Goal: Task Accomplishment & Management: Complete application form

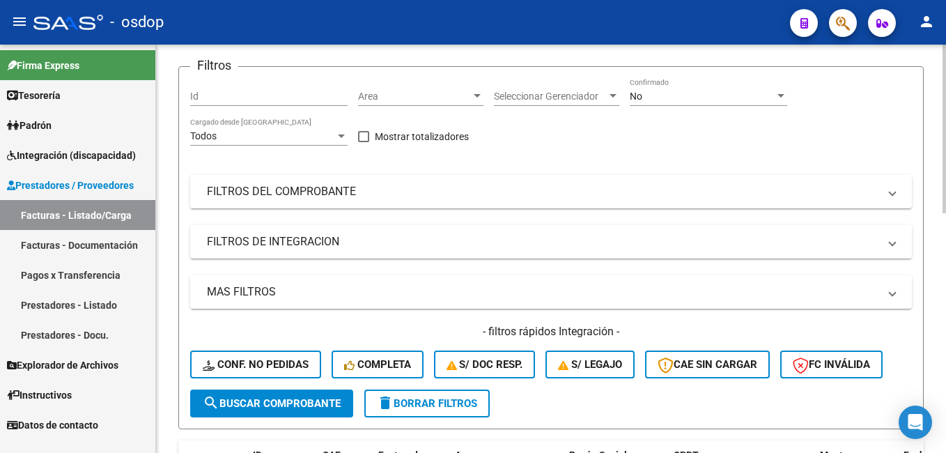
scroll to position [70, 0]
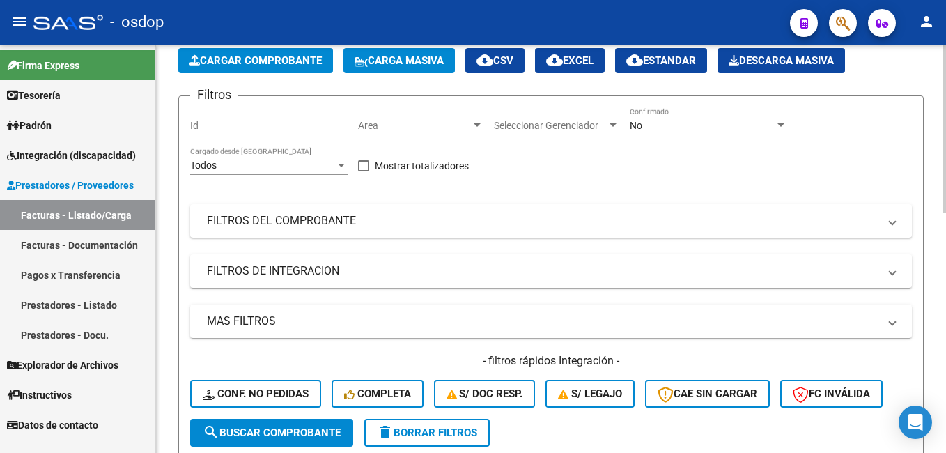
click at [256, 56] on span "Cargar Comprobante" at bounding box center [255, 60] width 132 height 13
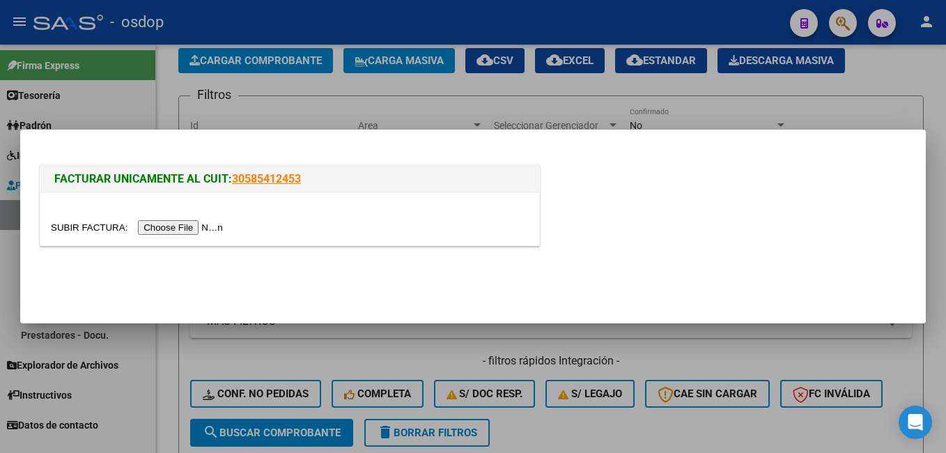
click at [174, 224] on input "file" at bounding box center [139, 227] width 176 height 15
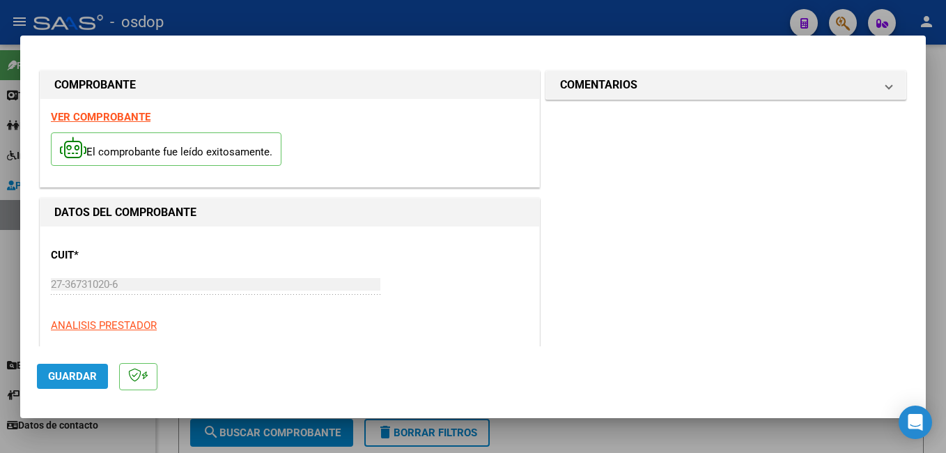
click at [93, 382] on span "Guardar" at bounding box center [72, 376] width 49 height 13
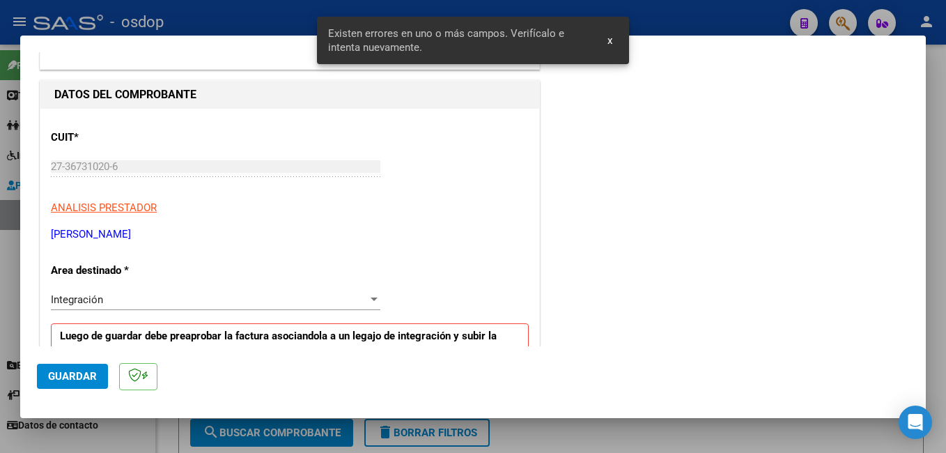
scroll to position [338, 0]
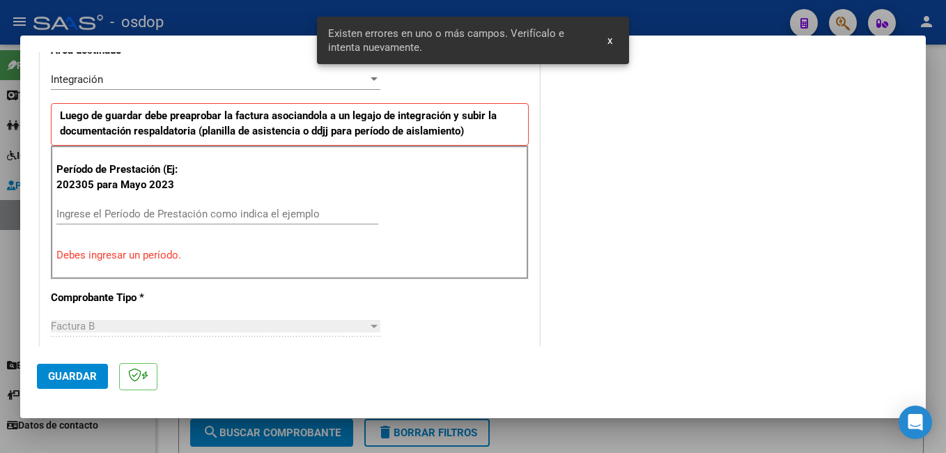
click at [122, 208] on input "Ingrese el Período de Prestación como indica el ejemplo" at bounding box center [217, 214] width 322 height 13
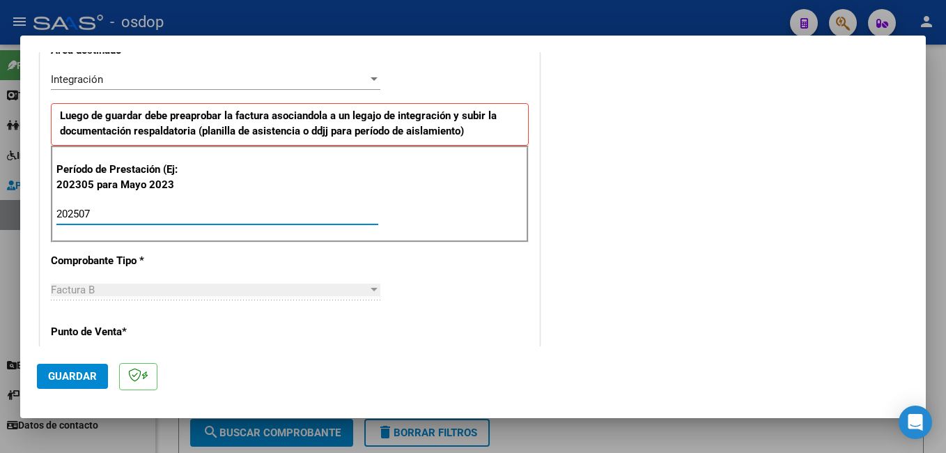
type input "202507"
click at [79, 360] on mat-dialog-actions "Guardar" at bounding box center [473, 373] width 872 height 55
click at [79, 370] on span "Guardar" at bounding box center [72, 376] width 49 height 13
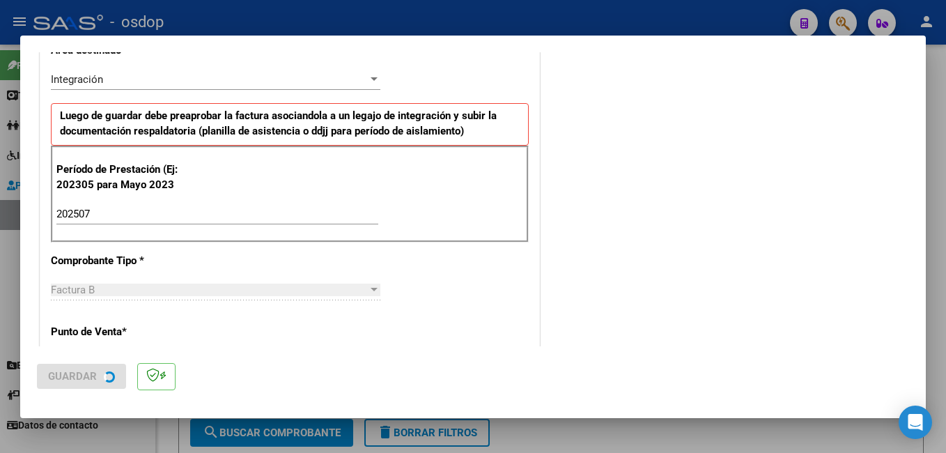
scroll to position [0, 0]
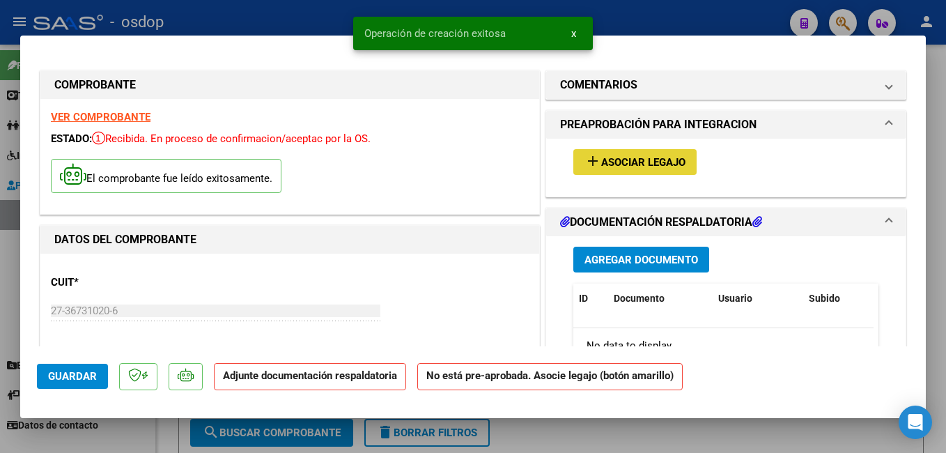
click at [613, 157] on span "Asociar Legajo" at bounding box center [643, 162] width 84 height 13
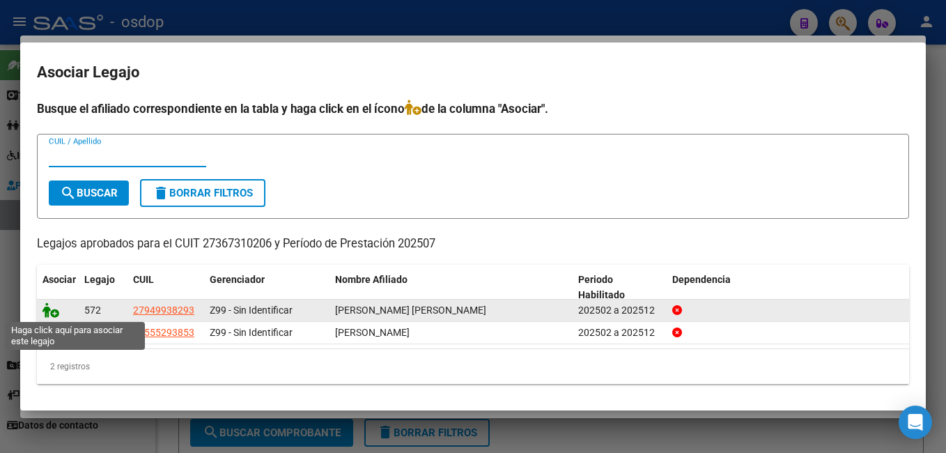
click at [52, 307] on icon at bounding box center [50, 309] width 17 height 15
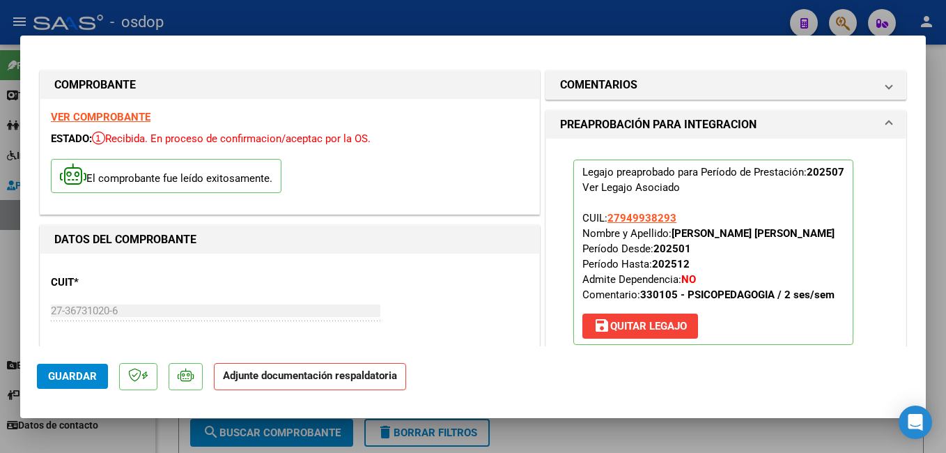
scroll to position [279, 0]
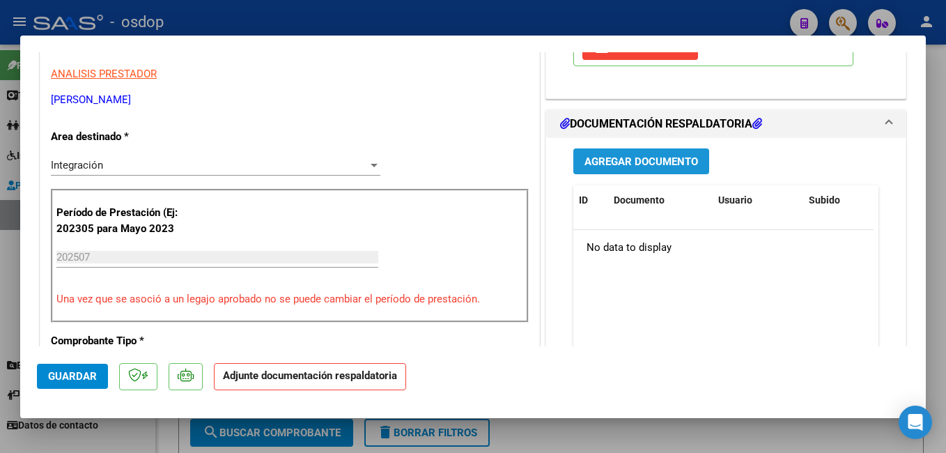
click at [625, 159] on span "Agregar Documento" at bounding box center [641, 161] width 114 height 13
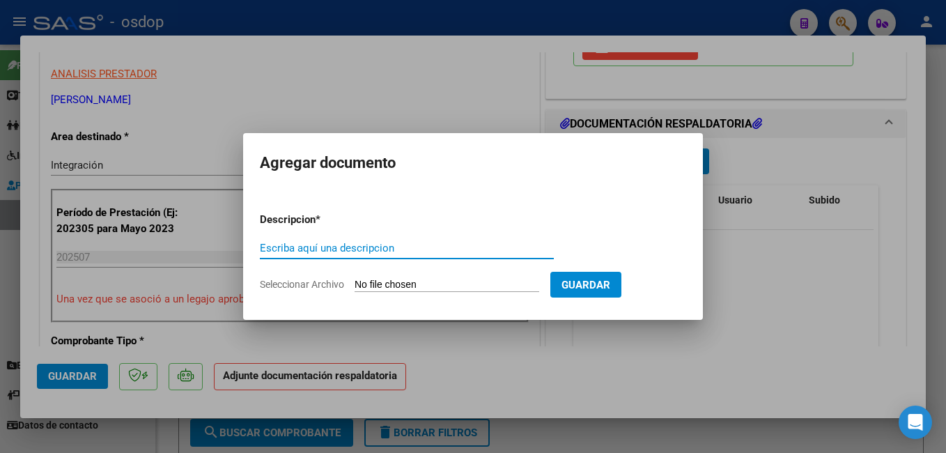
click at [389, 247] on input "Escriba aquí una descripcion" at bounding box center [407, 248] width 294 height 13
type input "PLANILLA ASISTENCIA"
click at [409, 286] on input "Seleccionar Archivo" at bounding box center [446, 285] width 185 height 13
type input "C:\fakepath\ASISTENCIA X9 [PERSON_NAME] .pdf"
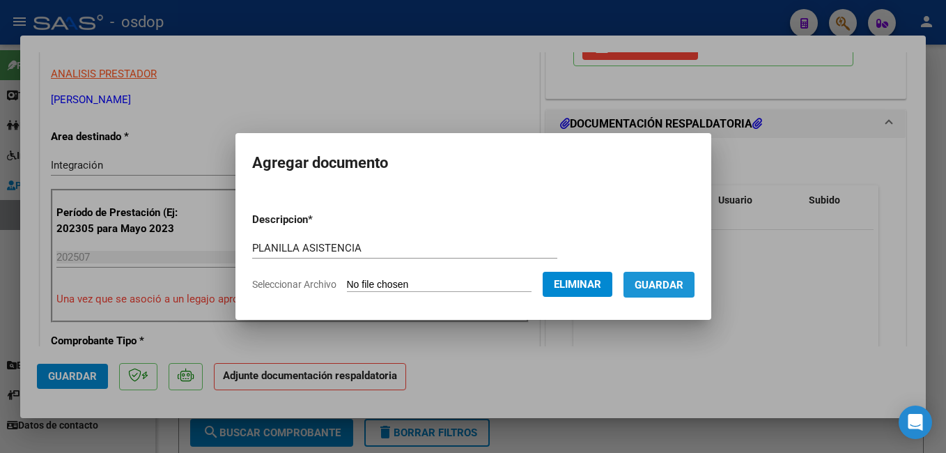
click at [683, 279] on span "Guardar" at bounding box center [658, 285] width 49 height 13
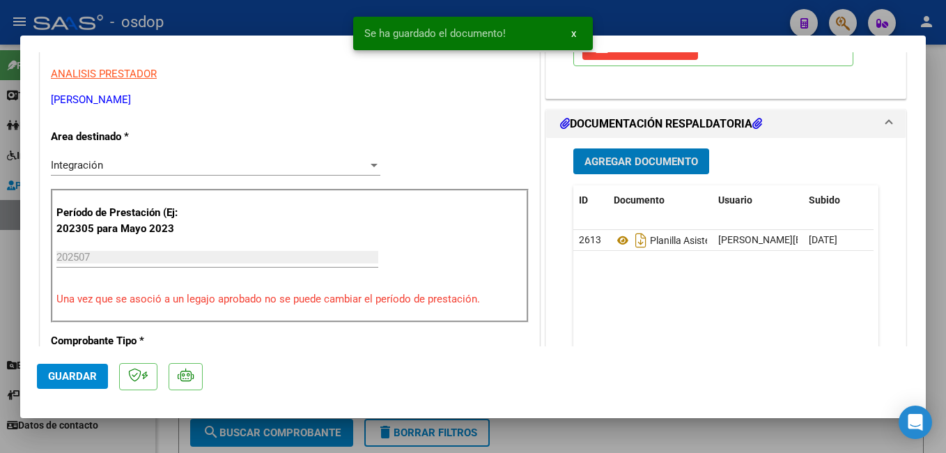
click at [80, 375] on span "Guardar" at bounding box center [72, 376] width 49 height 13
click at [312, 14] on div at bounding box center [473, 226] width 946 height 453
type input "$ 0,00"
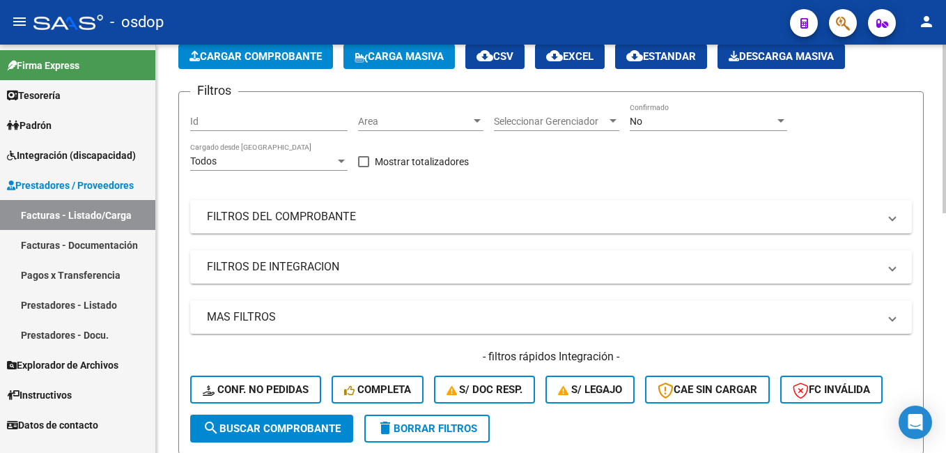
scroll to position [70, 0]
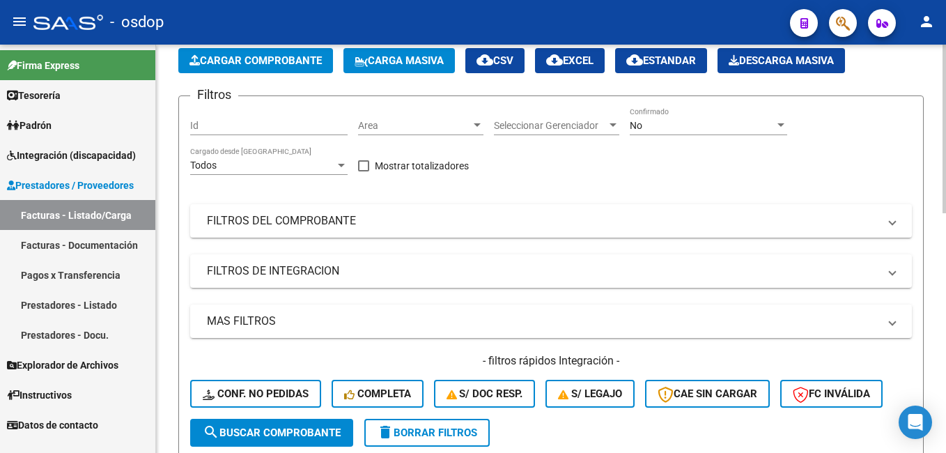
click at [235, 60] on span "Cargar Comprobante" at bounding box center [255, 60] width 132 height 13
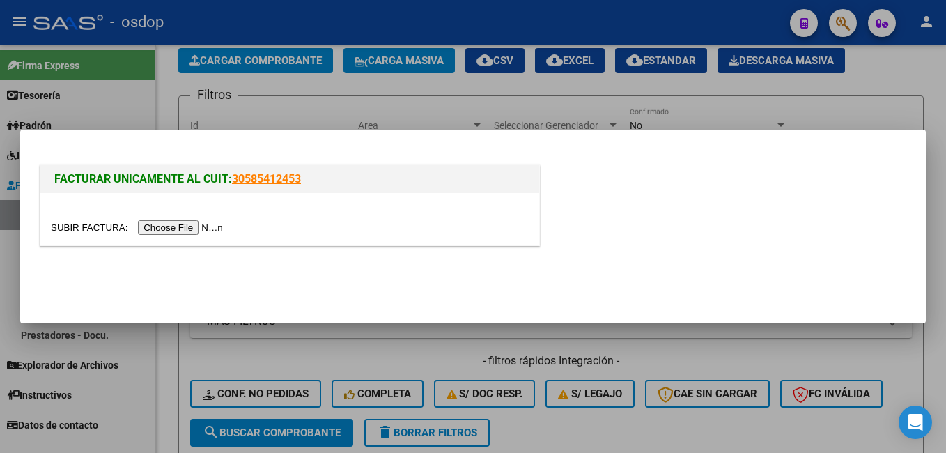
click at [181, 226] on input "file" at bounding box center [139, 227] width 176 height 15
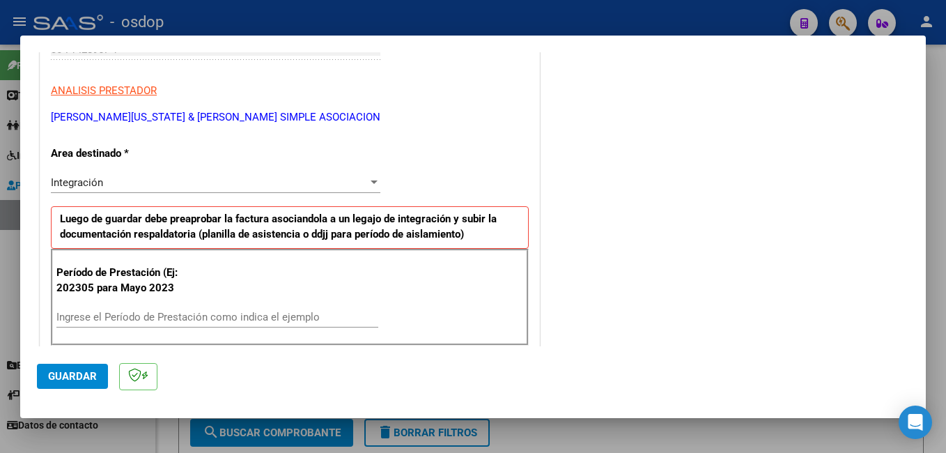
scroll to position [279, 0]
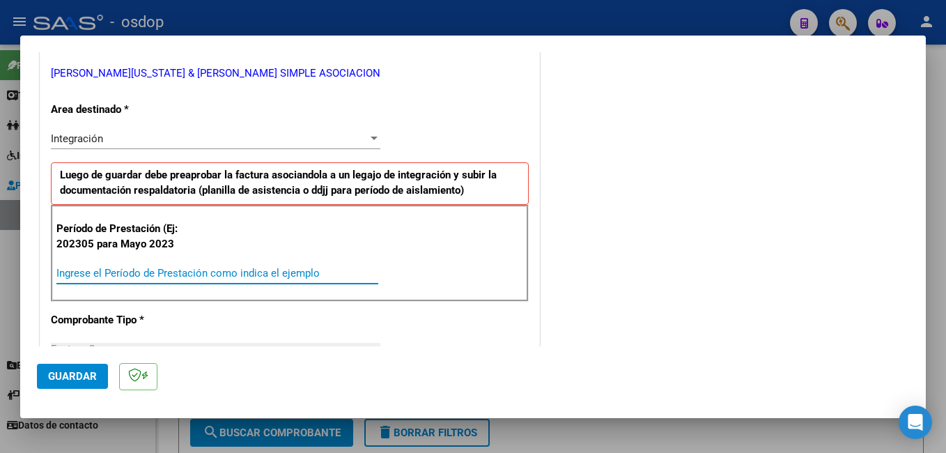
click at [189, 269] on input "Ingrese el Período de Prestación como indica el ejemplo" at bounding box center [217, 273] width 322 height 13
type input "202507"
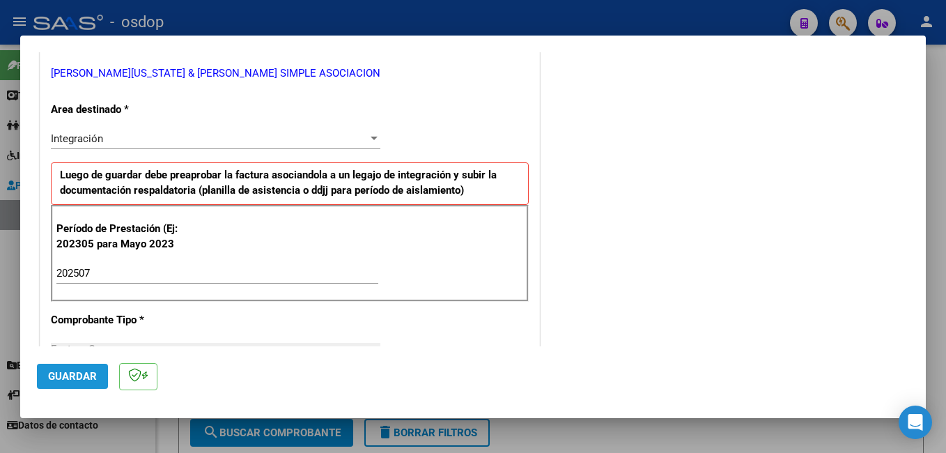
click at [77, 368] on button "Guardar" at bounding box center [72, 375] width 71 height 25
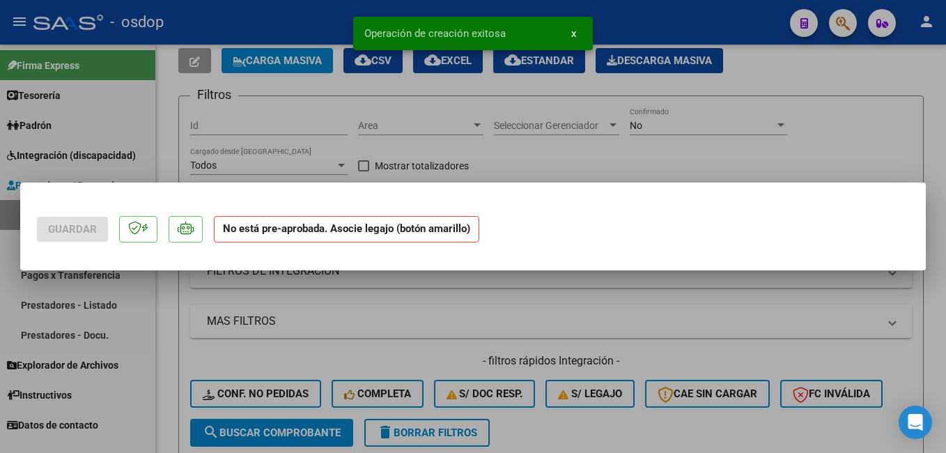
scroll to position [0, 0]
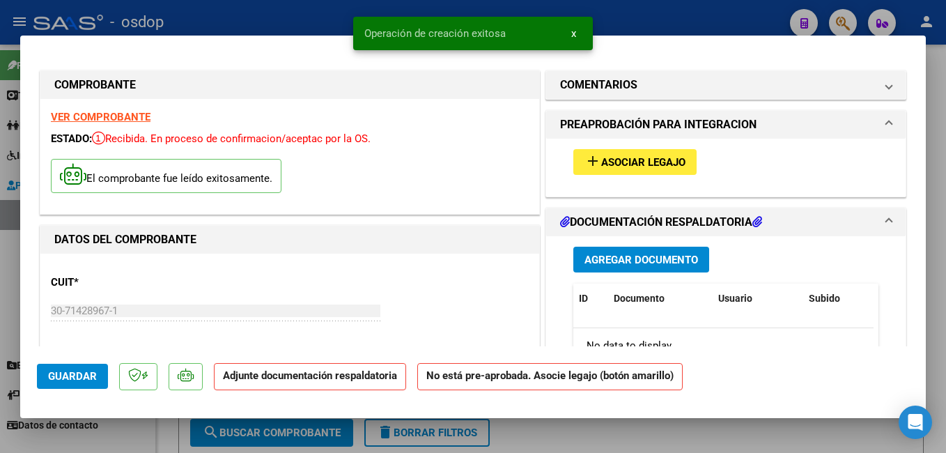
click at [590, 159] on mat-icon "add" at bounding box center [592, 160] width 17 height 17
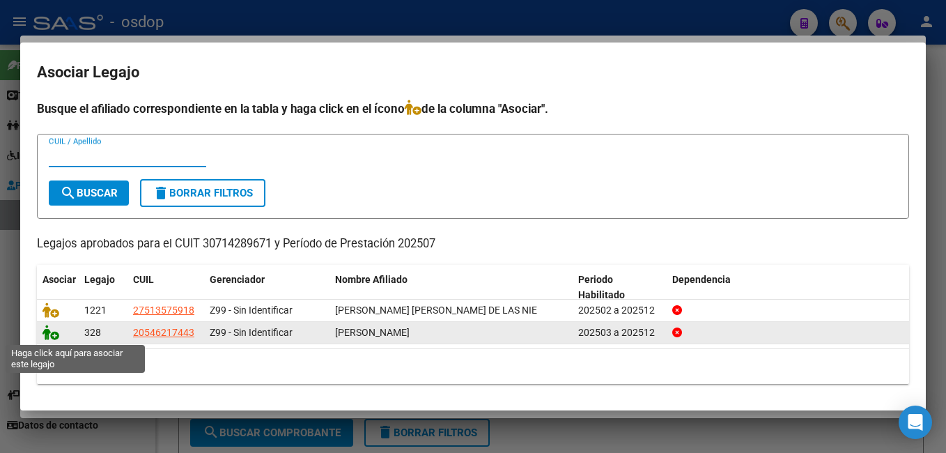
click at [51, 334] on icon at bounding box center [50, 331] width 17 height 15
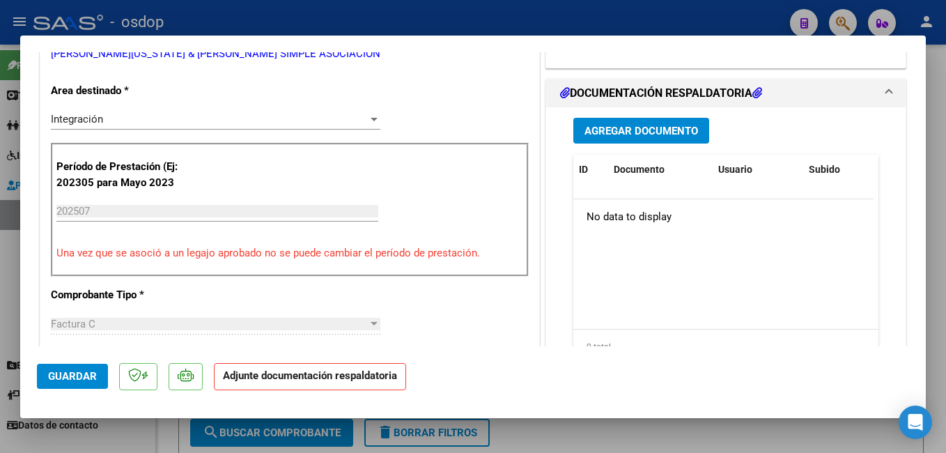
scroll to position [348, 0]
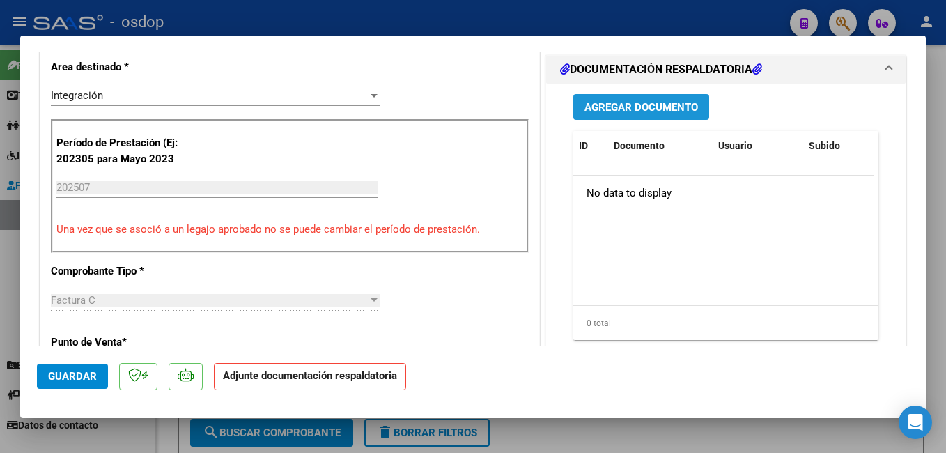
click at [639, 102] on span "Agregar Documento" at bounding box center [641, 107] width 114 height 13
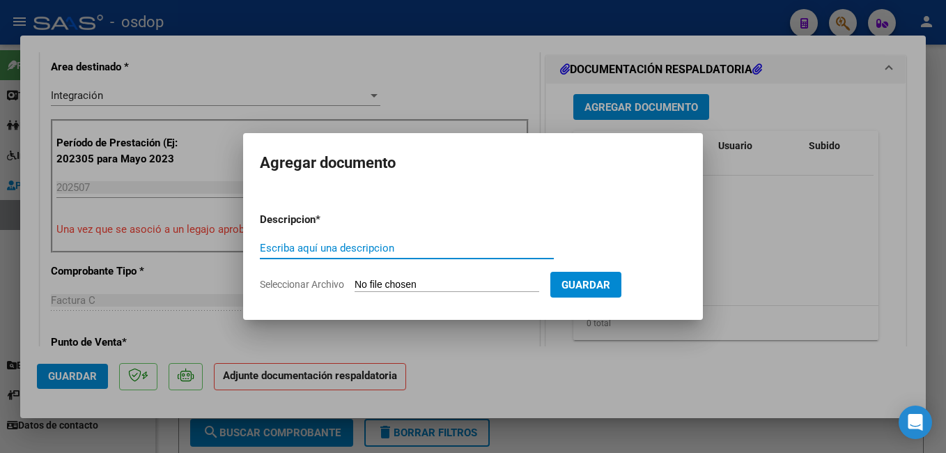
click at [316, 251] on input "Escriba aquí una descripcion" at bounding box center [407, 248] width 294 height 13
type input "PLANILLA ASISTENCIA"
click at [434, 283] on input "Seleccionar Archivo" at bounding box center [446, 285] width 185 height 13
type input "C:\fakepath\07 [PERSON_NAME].pdf"
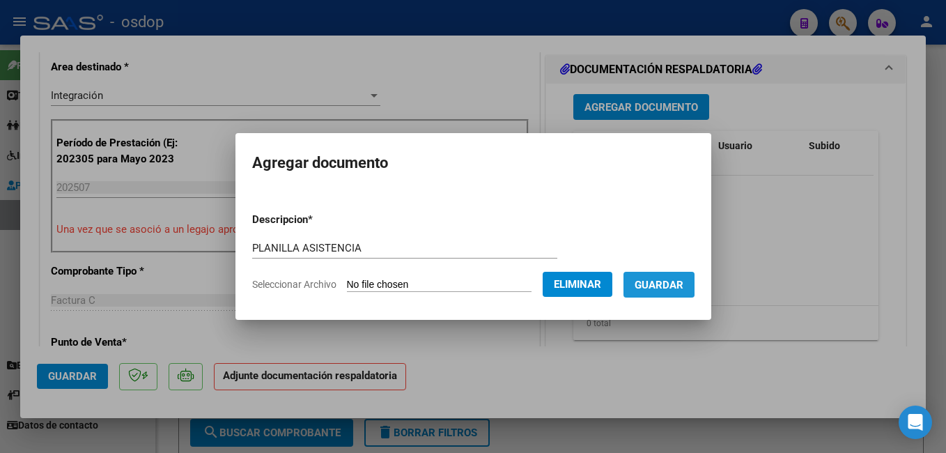
click at [678, 284] on span "Guardar" at bounding box center [658, 285] width 49 height 13
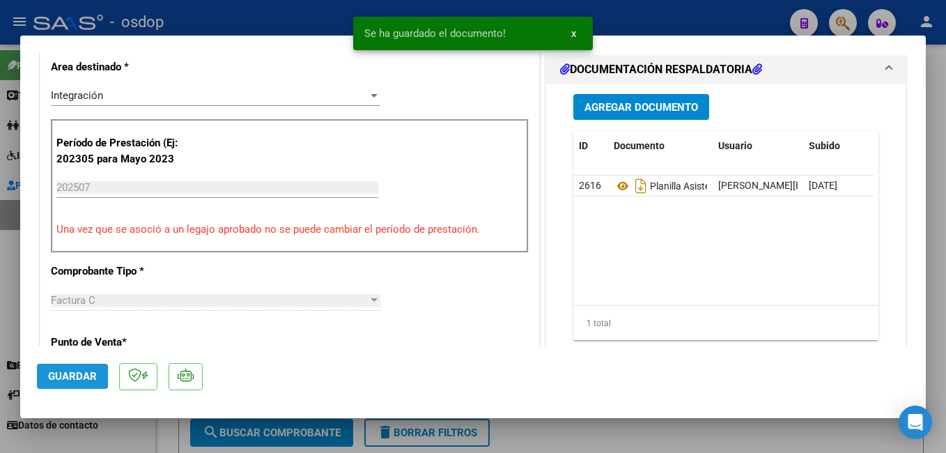
click at [59, 376] on span "Guardar" at bounding box center [72, 376] width 49 height 13
click at [292, 22] on div at bounding box center [473, 226] width 946 height 453
type input "$ 0,00"
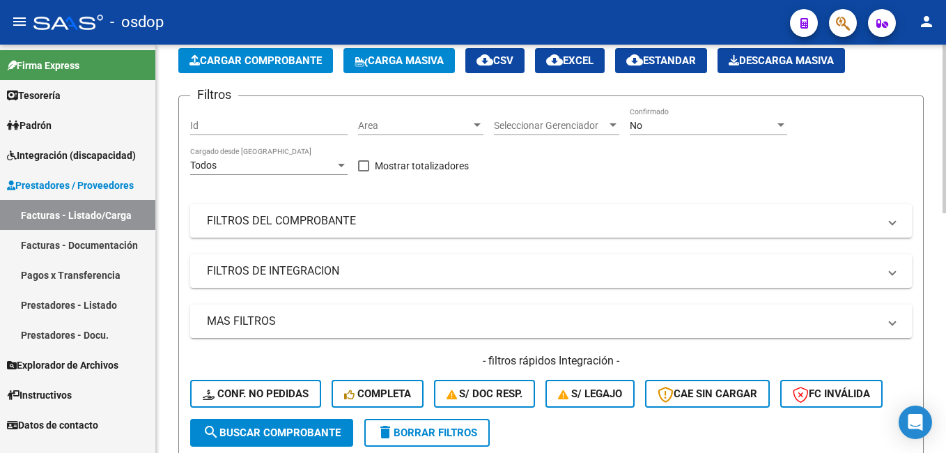
scroll to position [0, 0]
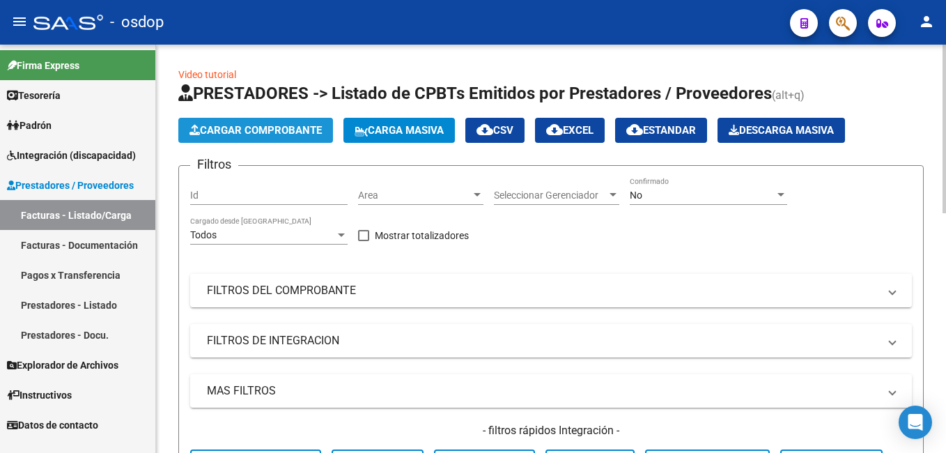
click at [264, 126] on span "Cargar Comprobante" at bounding box center [255, 130] width 132 height 13
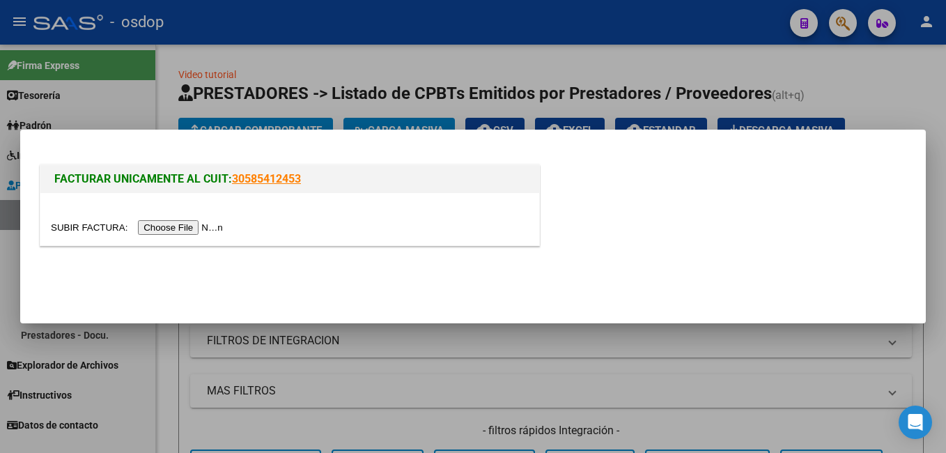
click at [174, 224] on input "file" at bounding box center [139, 227] width 176 height 15
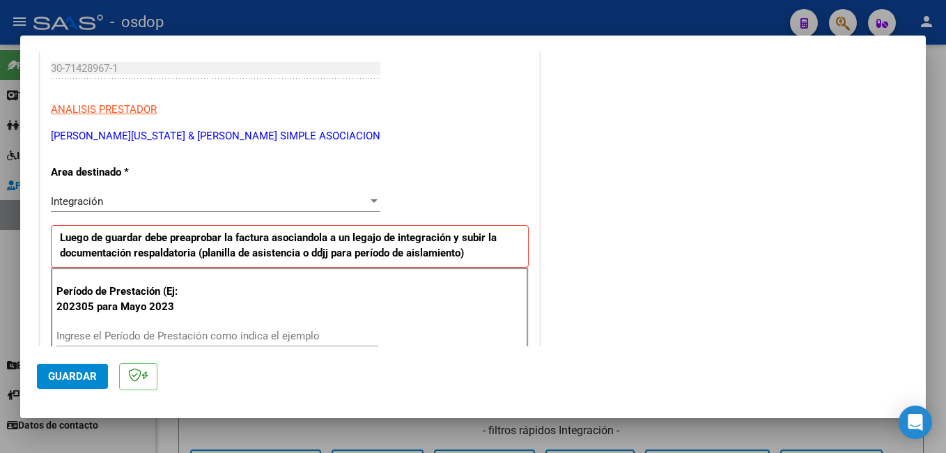
scroll to position [279, 0]
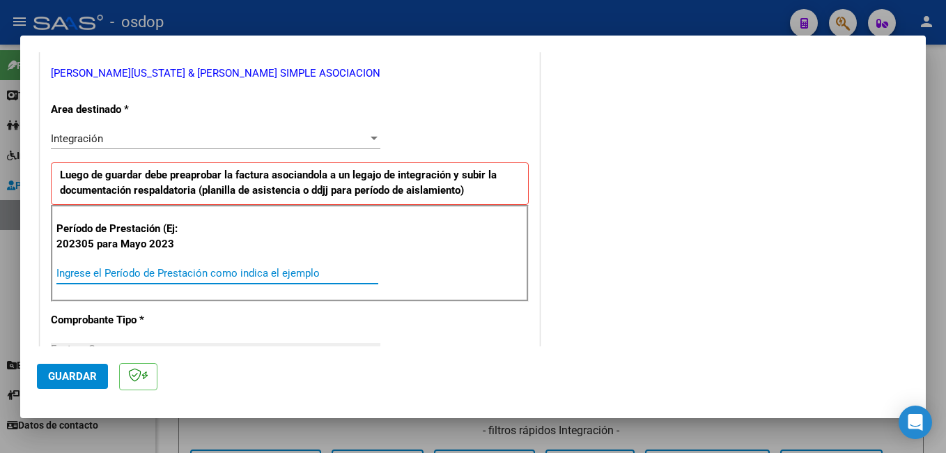
click at [120, 269] on input "Ingrese el Período de Prestación como indica el ejemplo" at bounding box center [217, 273] width 322 height 13
type input "202507"
click at [88, 372] on span "Guardar" at bounding box center [72, 376] width 49 height 13
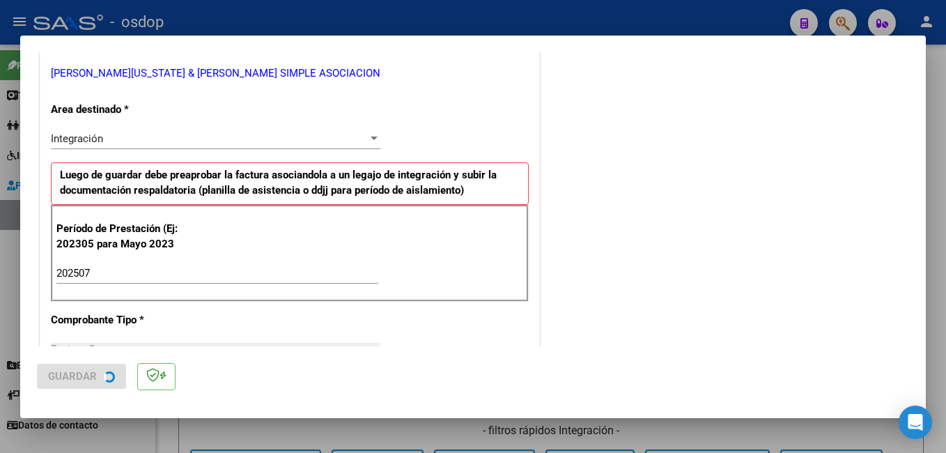
scroll to position [0, 0]
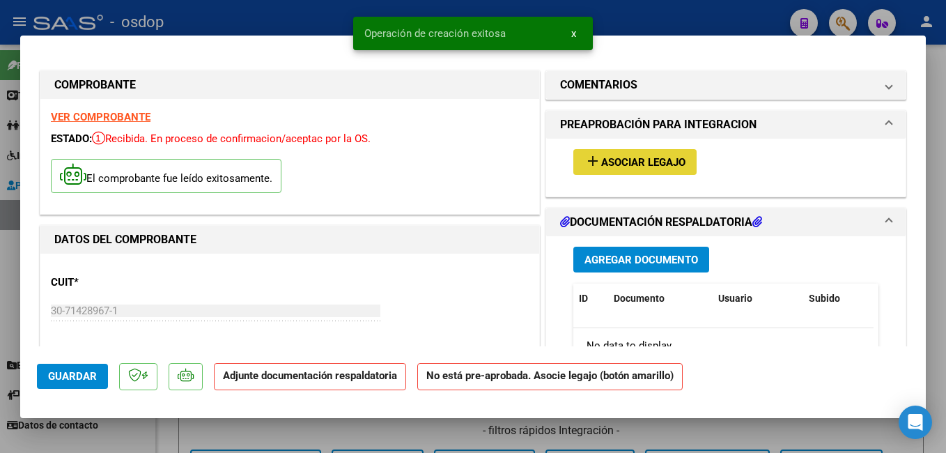
click at [645, 155] on button "add Asociar Legajo" at bounding box center [634, 162] width 123 height 26
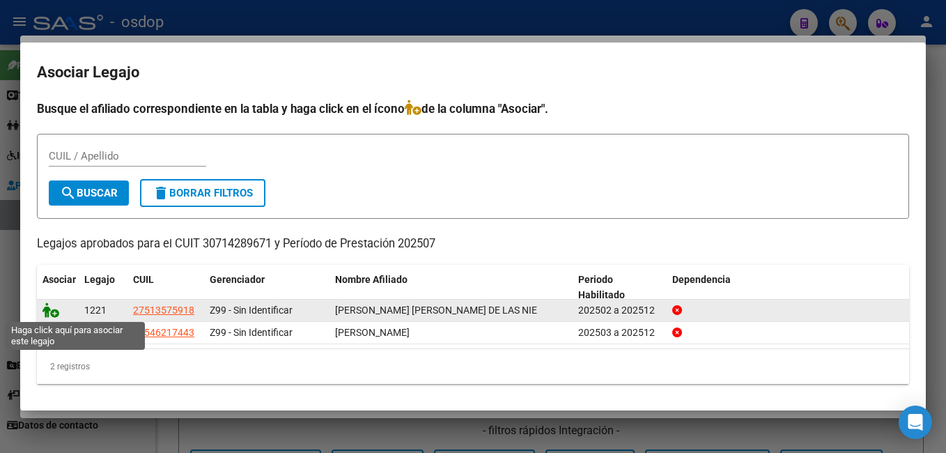
click at [48, 306] on icon at bounding box center [50, 309] width 17 height 15
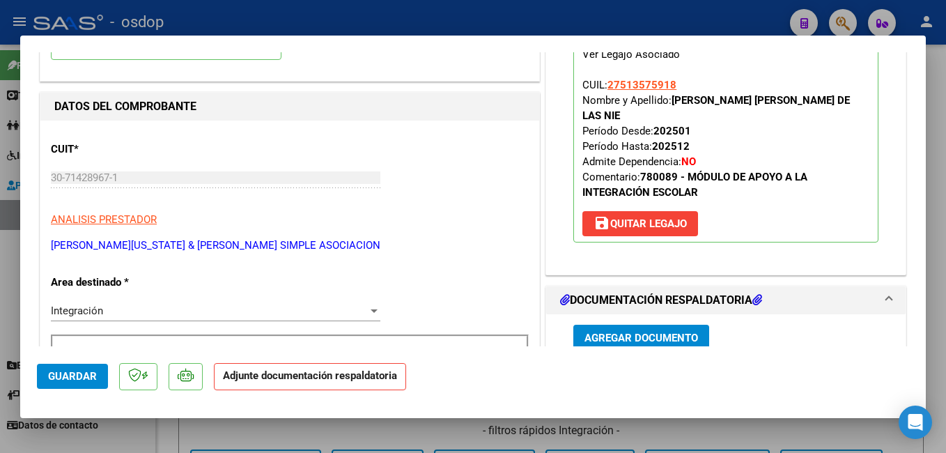
scroll to position [279, 0]
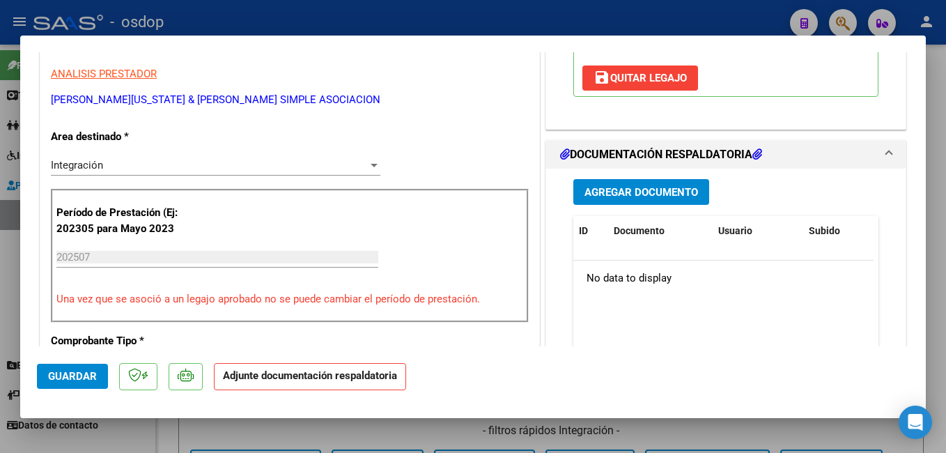
click at [650, 188] on span "Agregar Documento" at bounding box center [641, 192] width 114 height 13
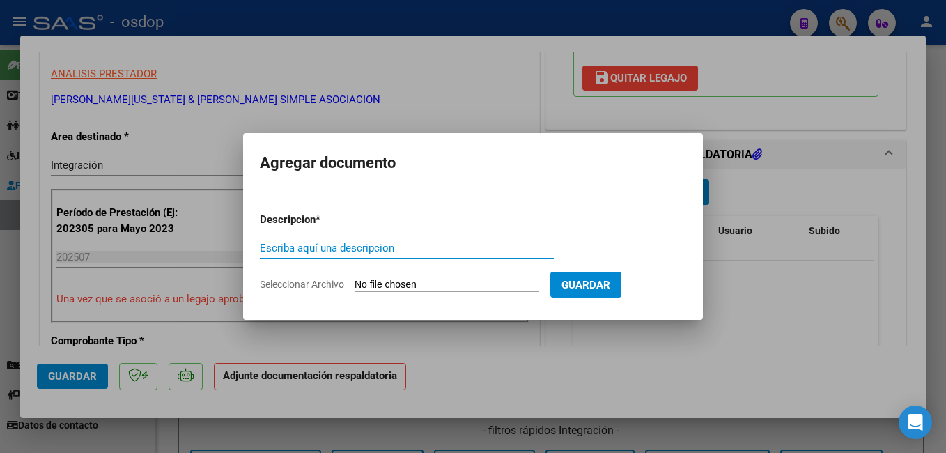
click at [359, 246] on input "Escriba aquí una descripcion" at bounding box center [407, 248] width 294 height 13
type input "PLANILLA ASISTENCIA"
click at [405, 283] on input "Seleccionar Archivo" at bounding box center [446, 285] width 185 height 13
type input "C:\fakepath\07 [PERSON_NAME].pdf"
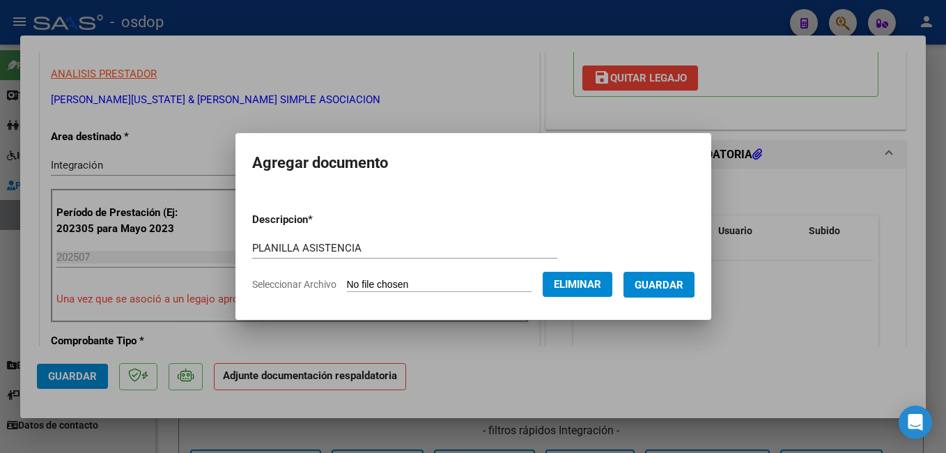
click at [683, 279] on span "Guardar" at bounding box center [658, 285] width 49 height 13
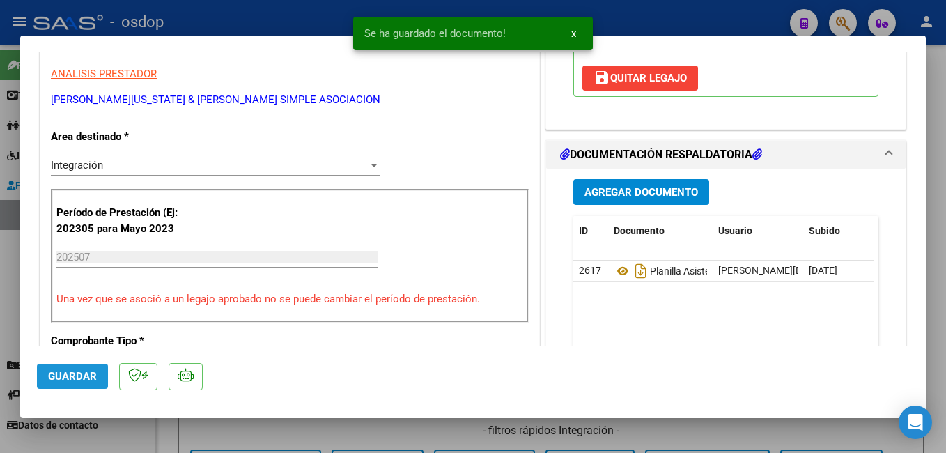
click at [54, 378] on span "Guardar" at bounding box center [72, 376] width 49 height 13
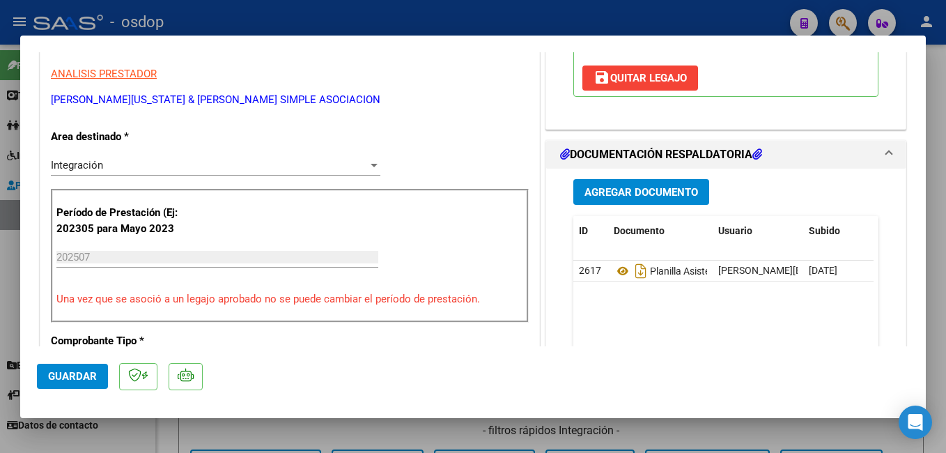
click at [87, 375] on span "Guardar" at bounding box center [72, 376] width 49 height 13
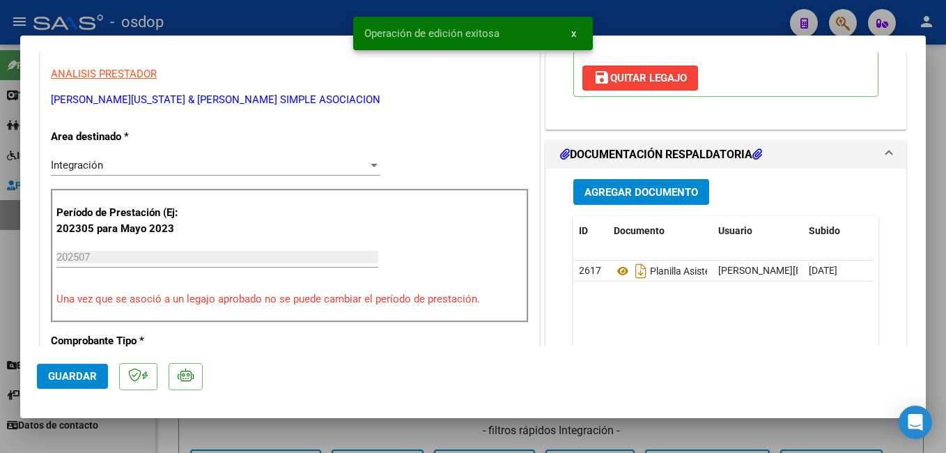
click at [405, 16] on div "Operación de edición exitosa x" at bounding box center [472, 33] width 273 height 67
click at [347, 17] on div "Operación de edición exitosa x" at bounding box center [472, 33] width 273 height 67
click at [320, 8] on div at bounding box center [473, 226] width 946 height 453
type input "$ 0,00"
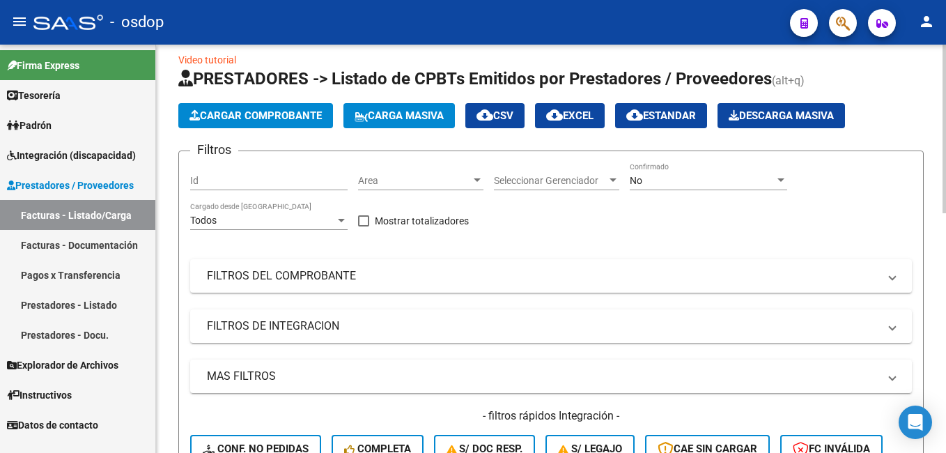
scroll to position [0, 0]
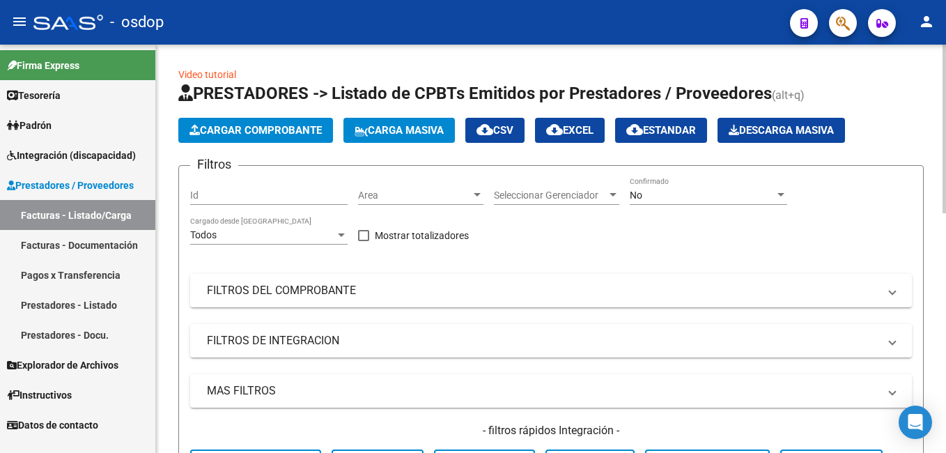
click at [259, 130] on span "Cargar Comprobante" at bounding box center [255, 130] width 132 height 13
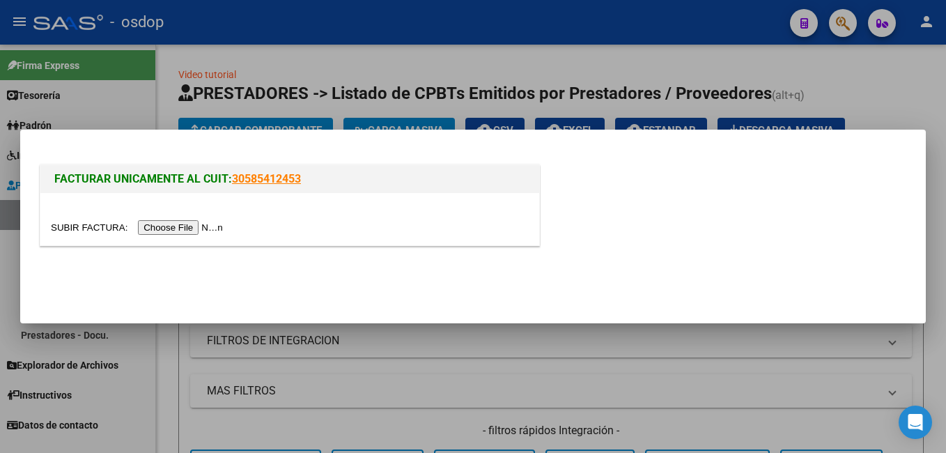
click at [166, 224] on input "file" at bounding box center [139, 227] width 176 height 15
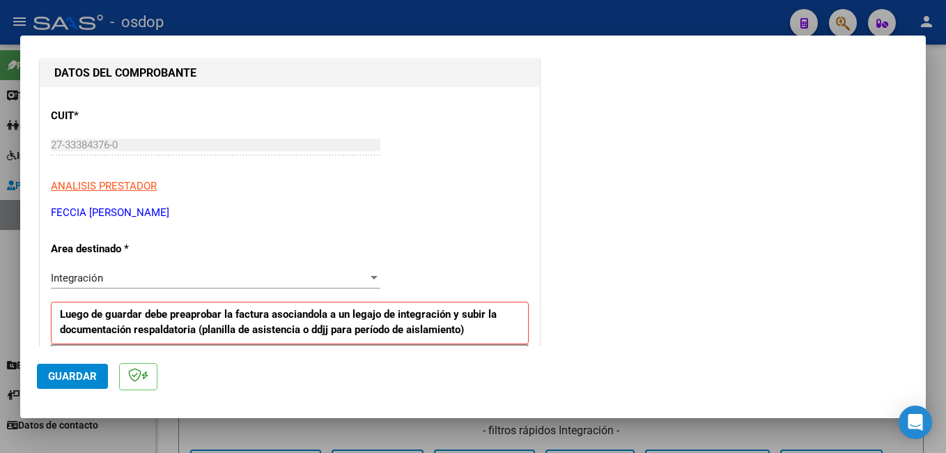
scroll to position [209, 0]
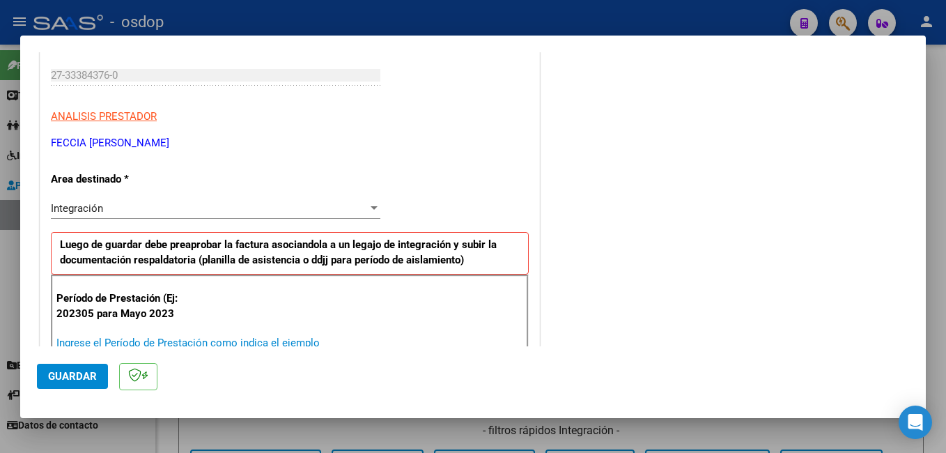
click at [150, 337] on input "Ingrese el Período de Prestación como indica el ejemplo" at bounding box center [217, 342] width 322 height 13
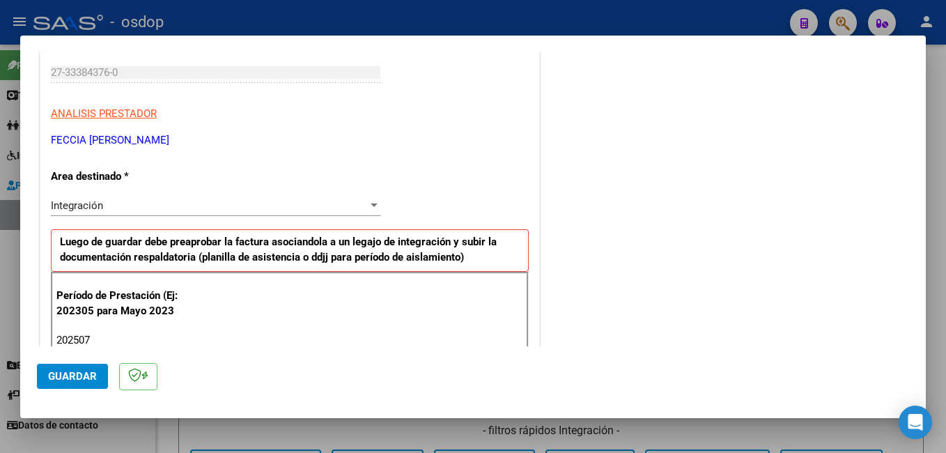
type input "202507"
click at [75, 378] on span "Guardar" at bounding box center [72, 376] width 49 height 13
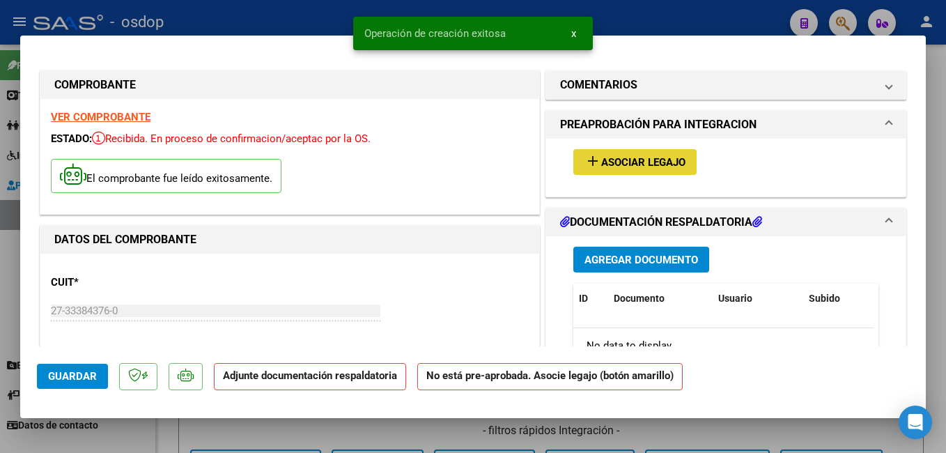
click at [655, 162] on span "Asociar Legajo" at bounding box center [643, 162] width 84 height 13
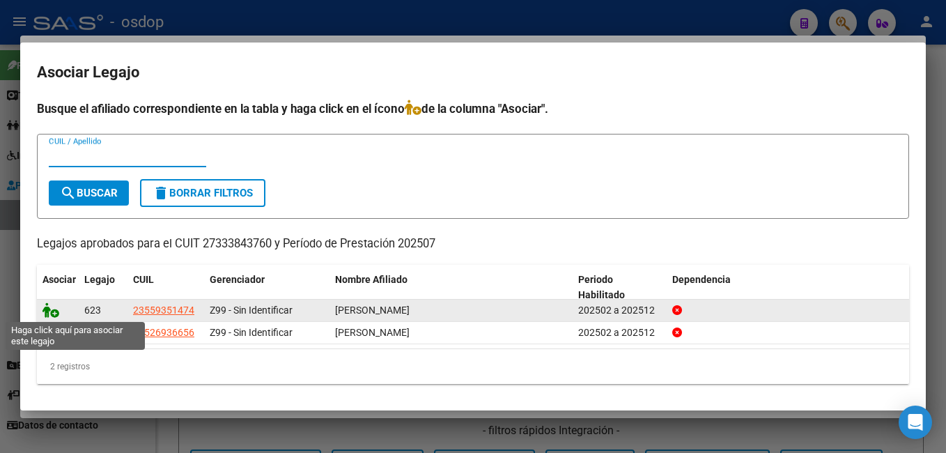
click at [52, 313] on icon at bounding box center [50, 309] width 17 height 15
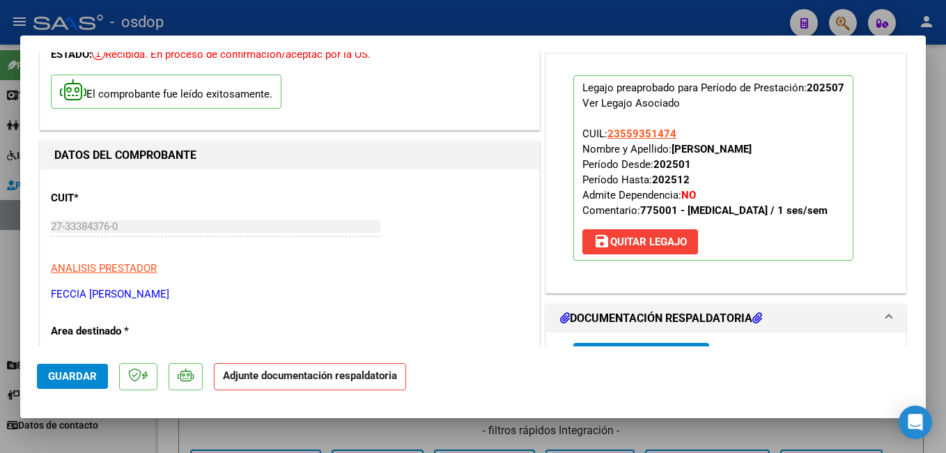
scroll to position [139, 0]
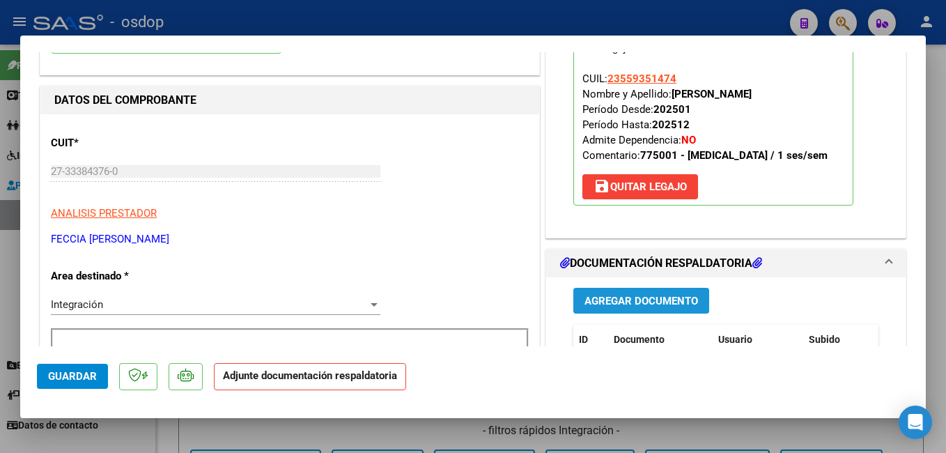
click at [622, 299] on span "Agregar Documento" at bounding box center [641, 301] width 114 height 13
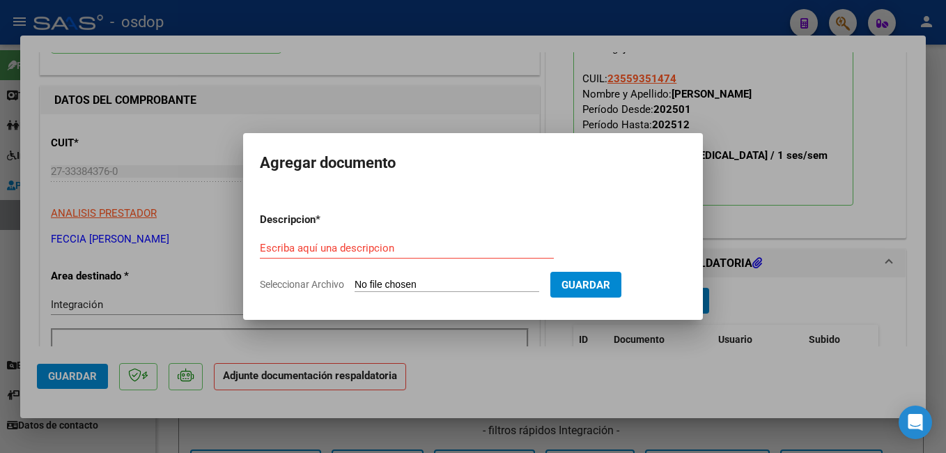
click at [323, 240] on div "Escriba aquí una descripcion" at bounding box center [407, 247] width 294 height 21
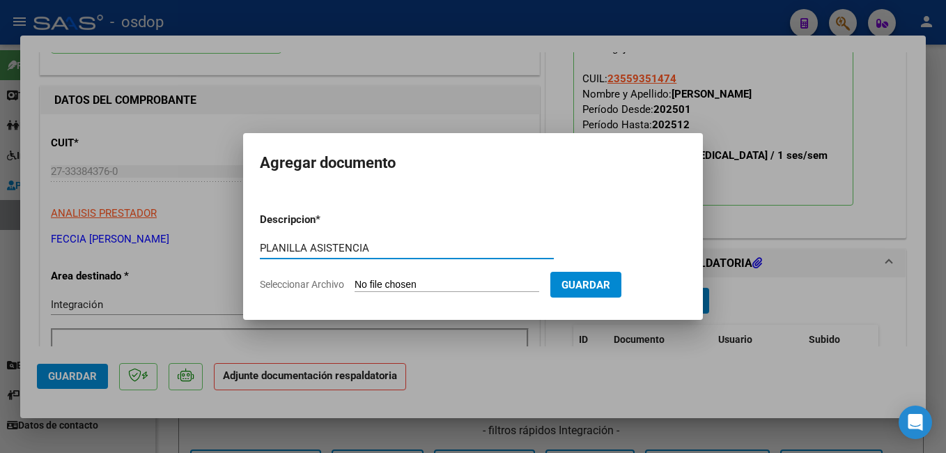
type input "PLANILLA ASISTENCIA"
click at [391, 290] on input "Seleccionar Archivo" at bounding box center [446, 285] width 185 height 13
type input "C:\fakepath\planilla de asistencias julio [PERSON_NAME] [MEDICAL_DATA].pdf"
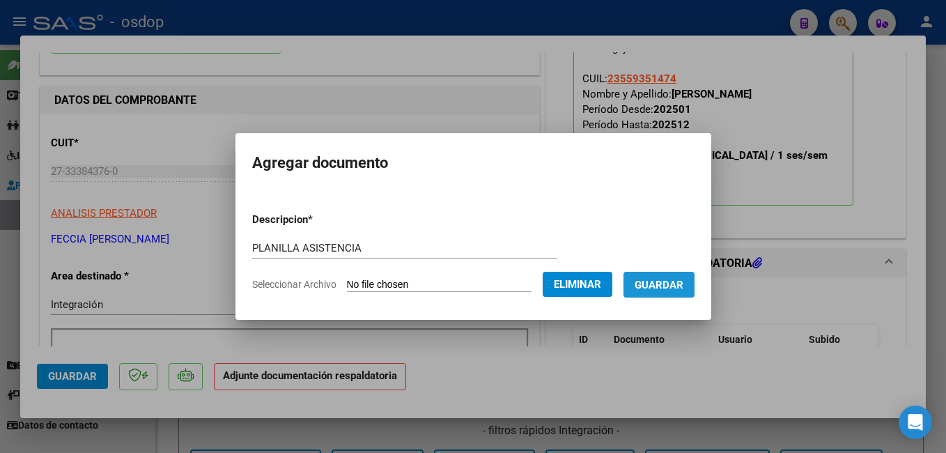
click at [683, 281] on span "Guardar" at bounding box center [658, 285] width 49 height 13
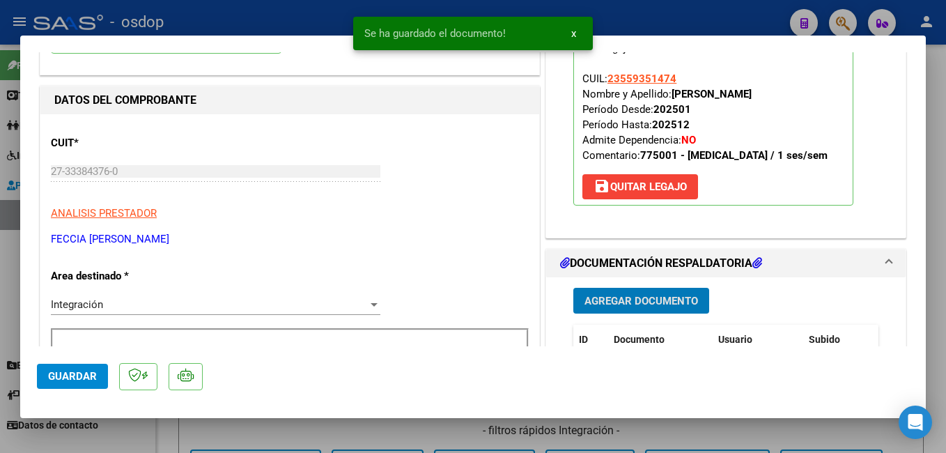
click at [75, 370] on span "Guardar" at bounding box center [72, 376] width 49 height 13
click at [263, 11] on div at bounding box center [473, 226] width 946 height 453
type input "$ 0,00"
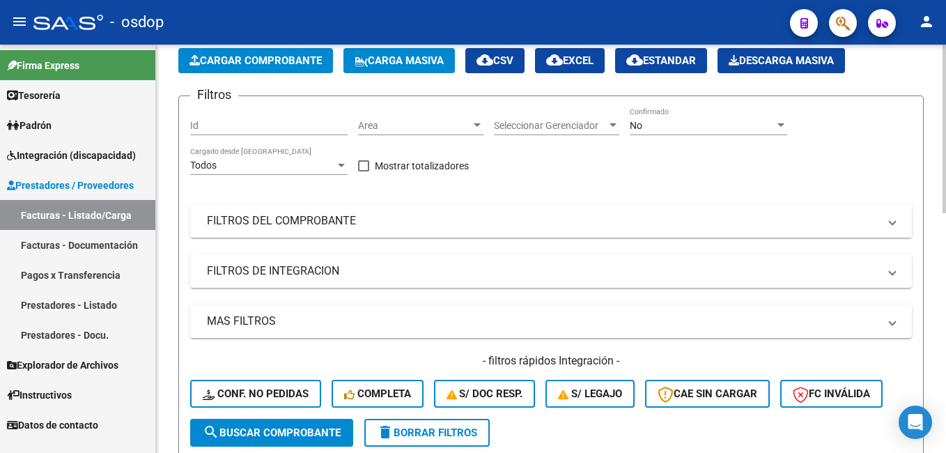
scroll to position [0, 0]
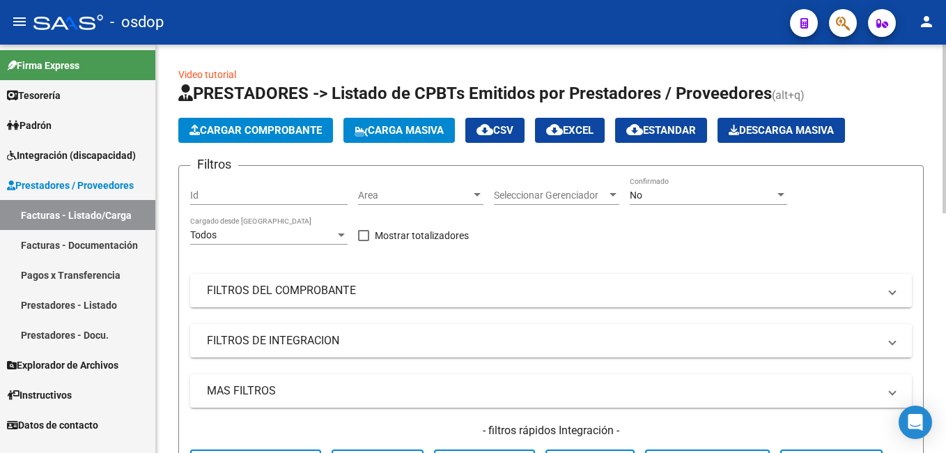
click at [251, 126] on span "Cargar Comprobante" at bounding box center [255, 130] width 132 height 13
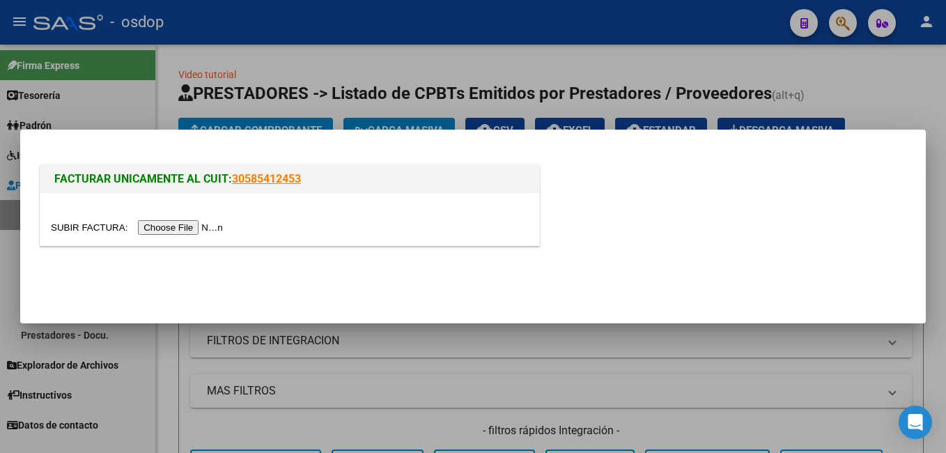
click at [177, 227] on input "file" at bounding box center [139, 227] width 176 height 15
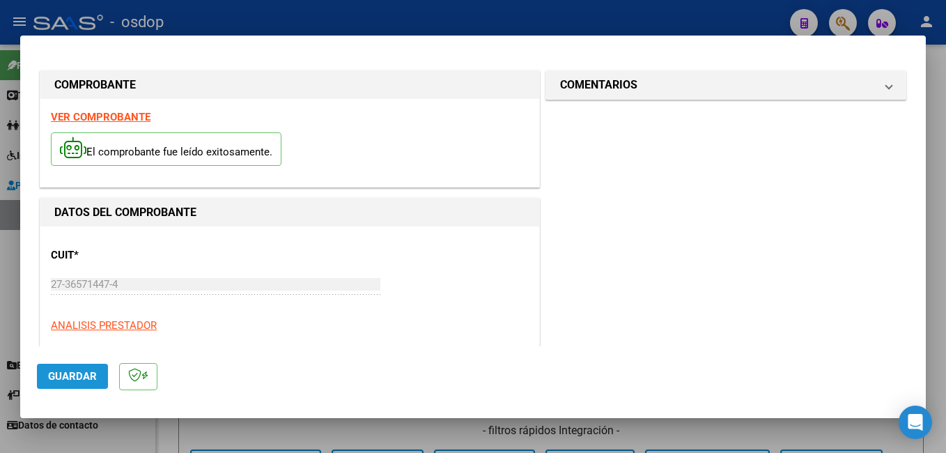
click at [68, 375] on span "Guardar" at bounding box center [72, 376] width 49 height 13
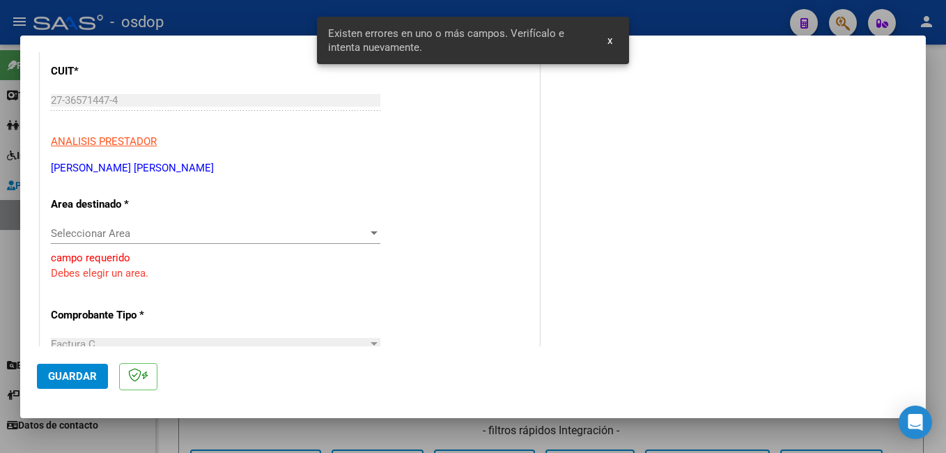
scroll to position [212, 0]
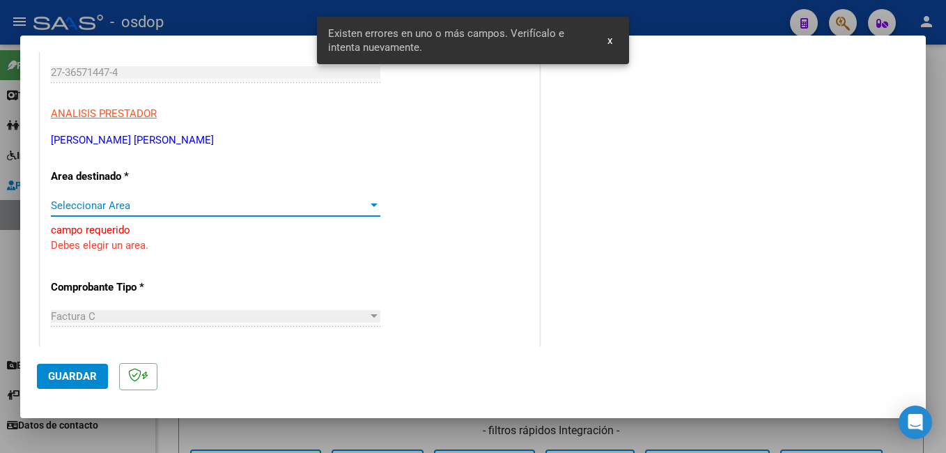
click at [132, 209] on span "Seleccionar Area" at bounding box center [209, 205] width 317 height 13
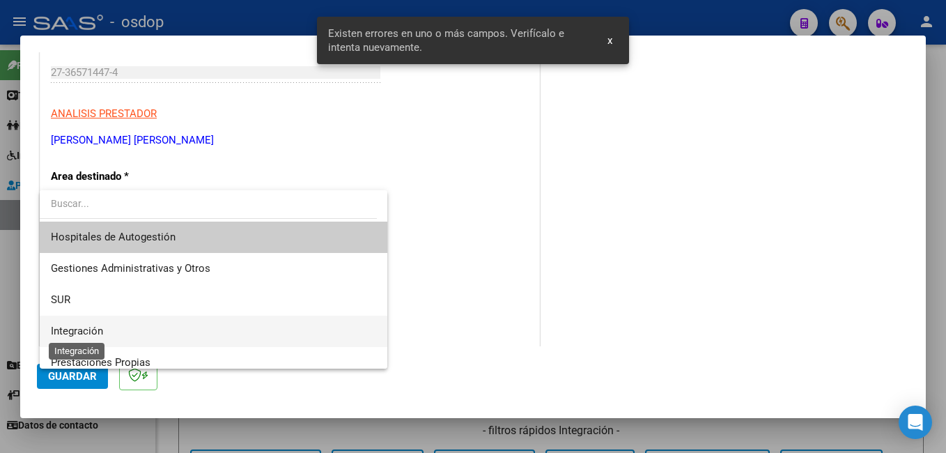
click at [86, 324] on span "Integración" at bounding box center [77, 330] width 52 height 13
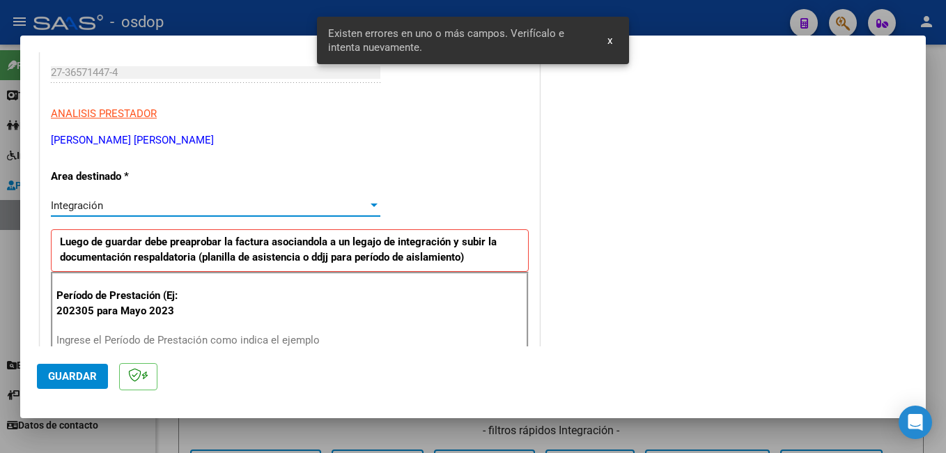
scroll to position [351, 0]
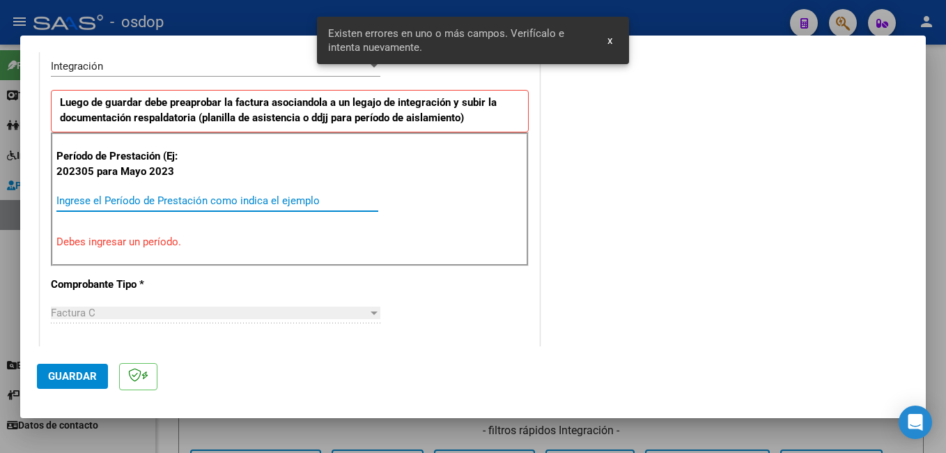
click at [141, 197] on input "Ingrese el Período de Prestación como indica el ejemplo" at bounding box center [217, 200] width 322 height 13
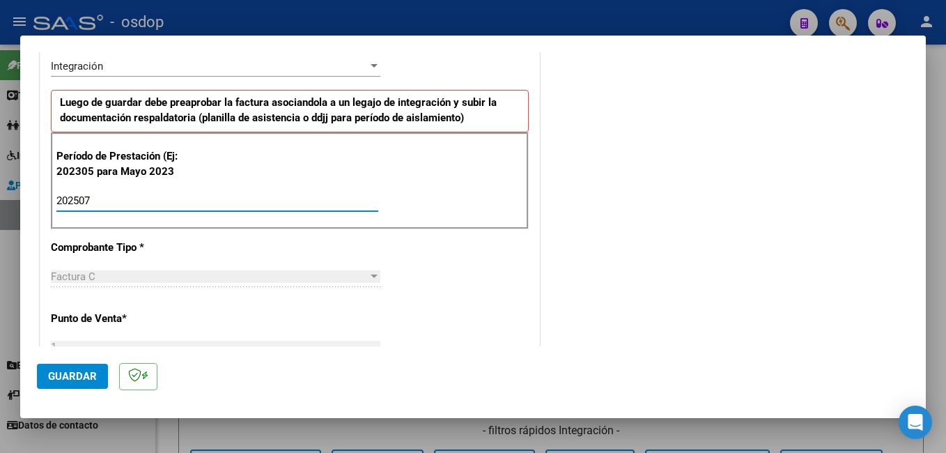
type input "202507"
click at [86, 370] on span "Guardar" at bounding box center [72, 376] width 49 height 13
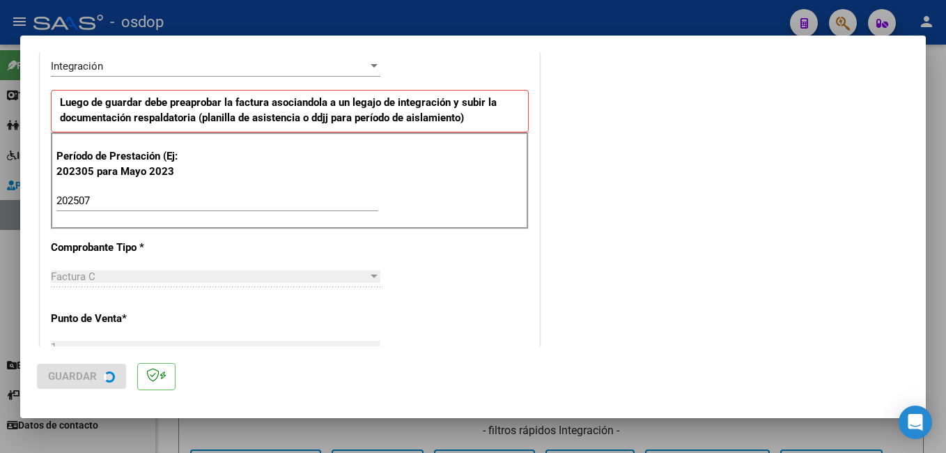
scroll to position [0, 0]
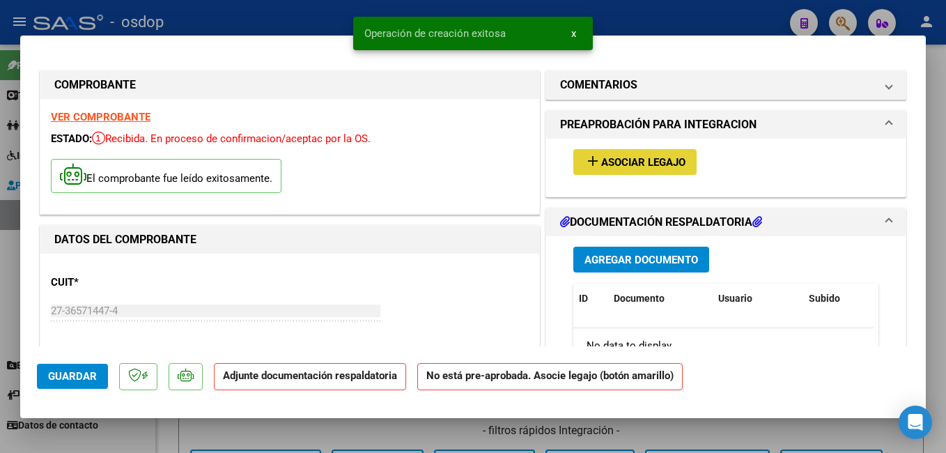
click at [630, 159] on span "Asociar Legajo" at bounding box center [643, 162] width 84 height 13
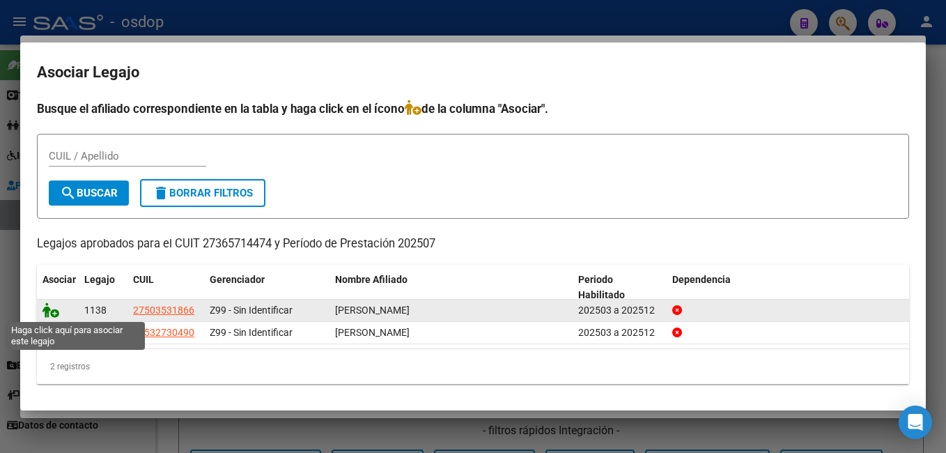
click at [51, 311] on icon at bounding box center [50, 309] width 17 height 15
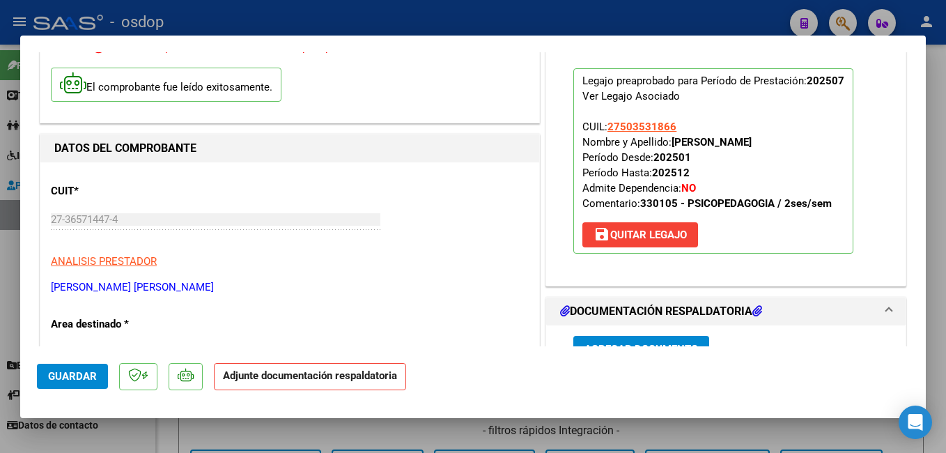
scroll to position [139, 0]
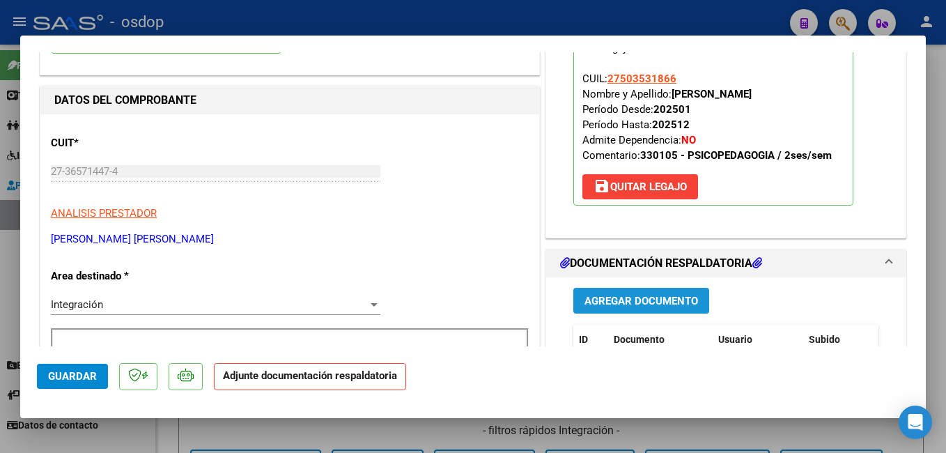
click at [618, 299] on span "Agregar Documento" at bounding box center [641, 301] width 114 height 13
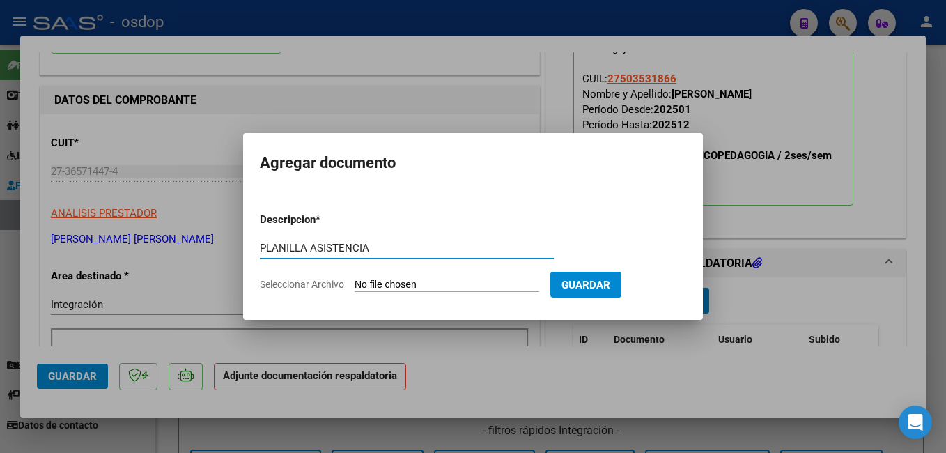
type input "PLANILLA ASISTENCIA"
click at [455, 279] on input "Seleccionar Archivo" at bounding box center [446, 285] width 185 height 13
type input "C:\fakepath\Asistencia Psicop.pdf"
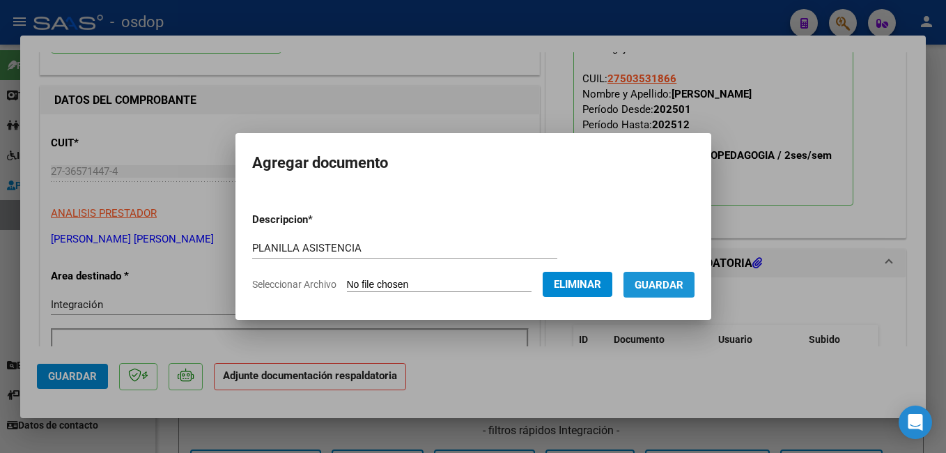
click at [678, 284] on span "Guardar" at bounding box center [658, 285] width 49 height 13
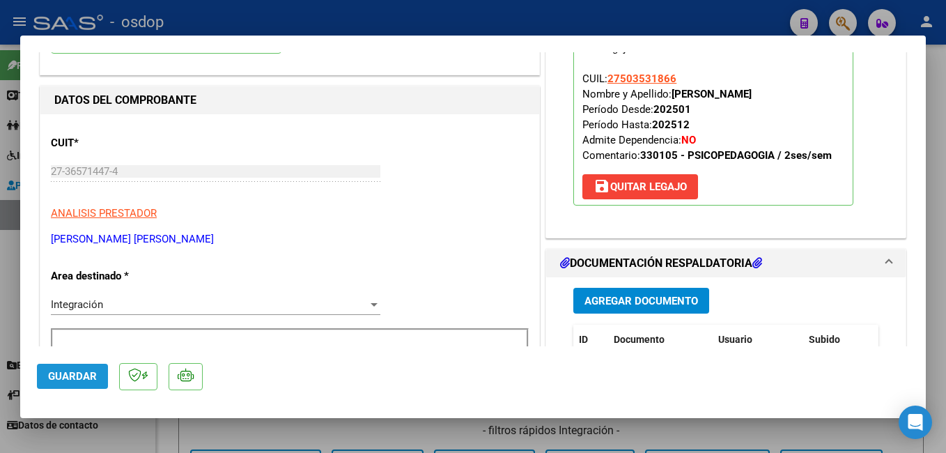
click at [82, 372] on span "Guardar" at bounding box center [72, 376] width 49 height 13
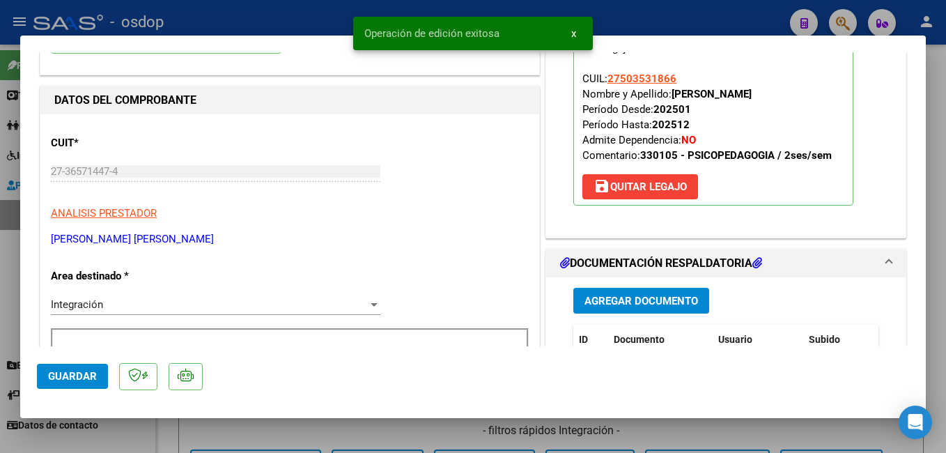
drag, startPoint x: 302, startPoint y: 22, endPoint x: 364, endPoint y: 153, distance: 144.8
click at [303, 22] on div at bounding box center [473, 226] width 946 height 453
type input "$ 0,00"
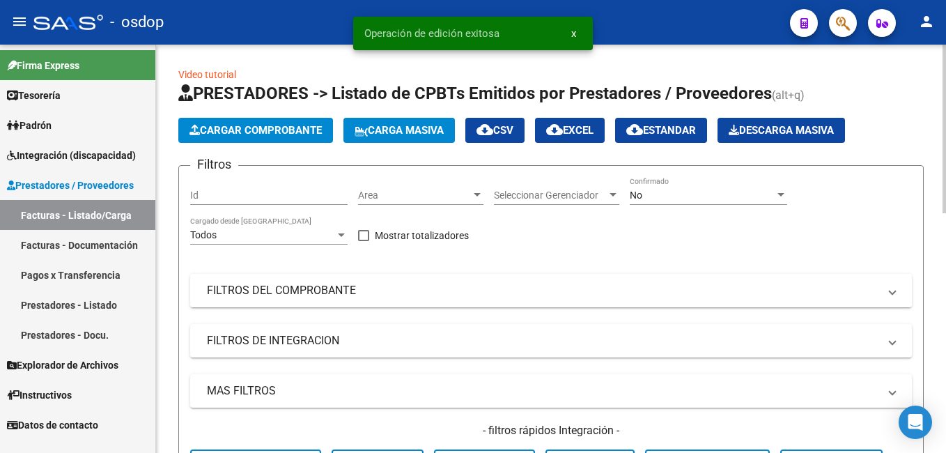
scroll to position [418, 0]
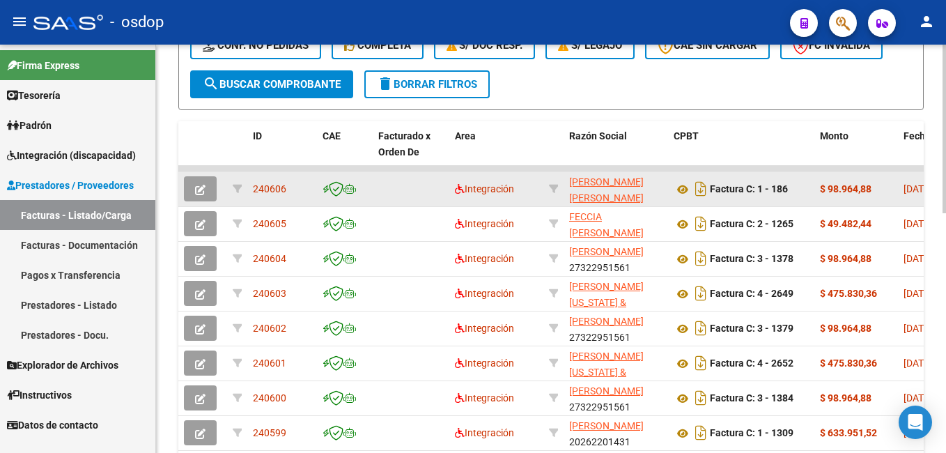
click at [256, 185] on span "240606" at bounding box center [269, 188] width 33 height 11
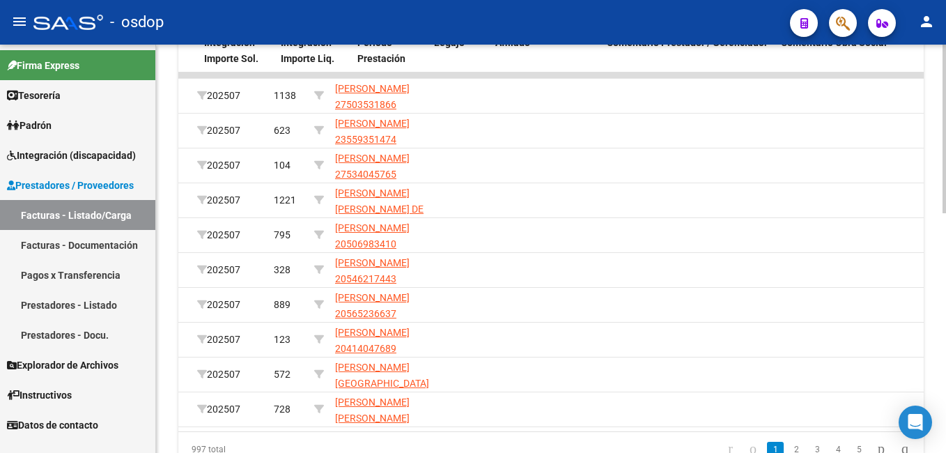
scroll to position [0, 1775]
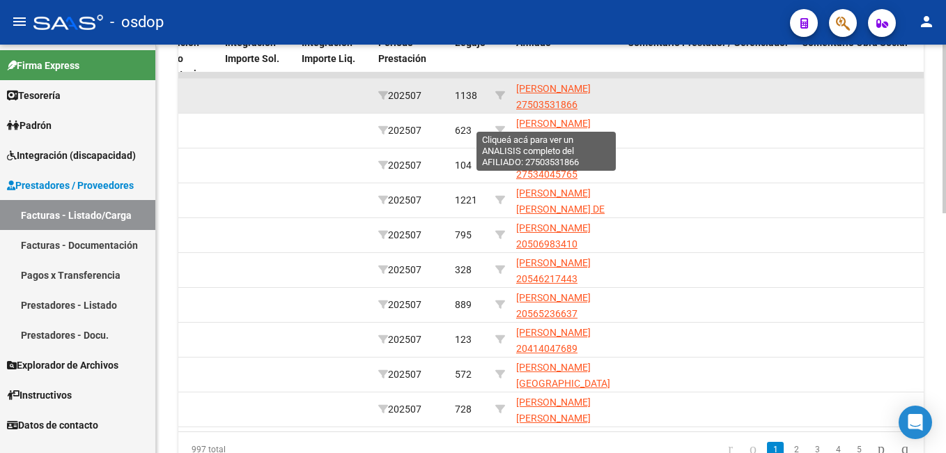
click at [540, 90] on span "[PERSON_NAME] 27503531866" at bounding box center [553, 96] width 75 height 27
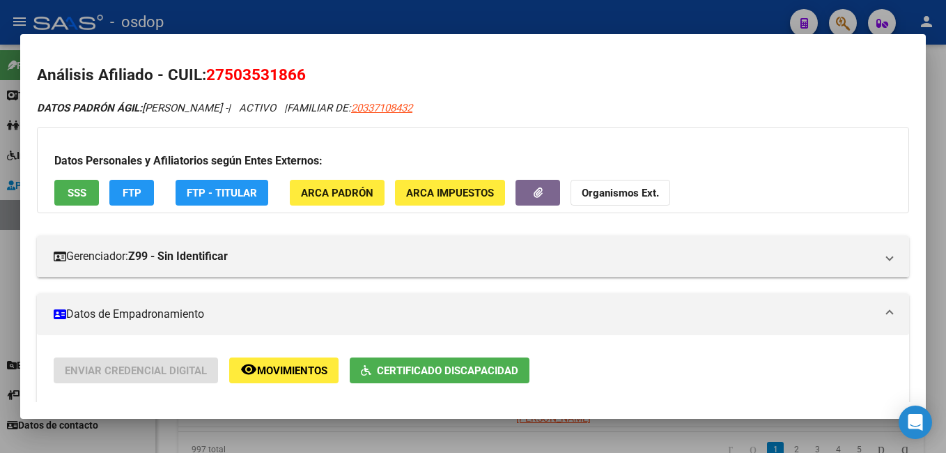
drag, startPoint x: 322, startPoint y: 74, endPoint x: 168, endPoint y: 74, distance: 153.9
click at [168, 74] on h2 "Análisis Afiliado - CUIL: 27503531866" at bounding box center [473, 75] width 872 height 24
copy h2 "CUIL: 27503531866"
drag, startPoint x: 530, startPoint y: 13, endPoint x: 562, endPoint y: 0, distance: 34.7
click at [531, 12] on div at bounding box center [473, 226] width 946 height 453
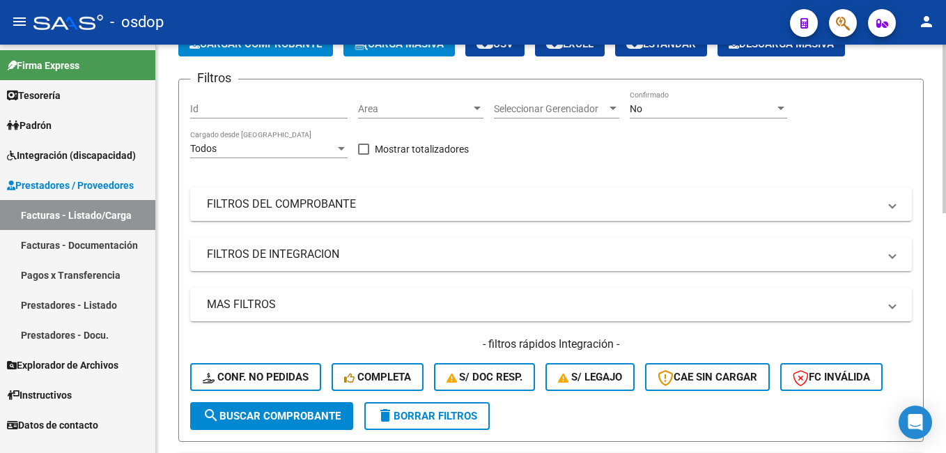
scroll to position [0, 0]
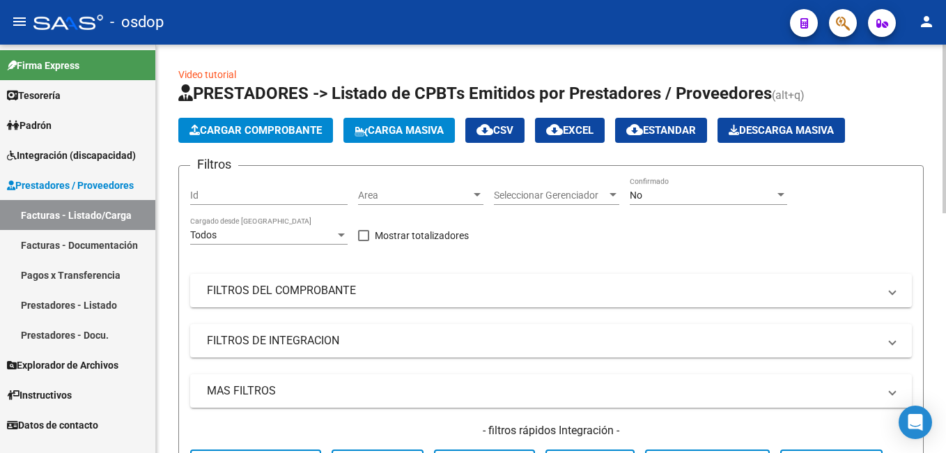
click at [244, 128] on span "Cargar Comprobante" at bounding box center [255, 130] width 132 height 13
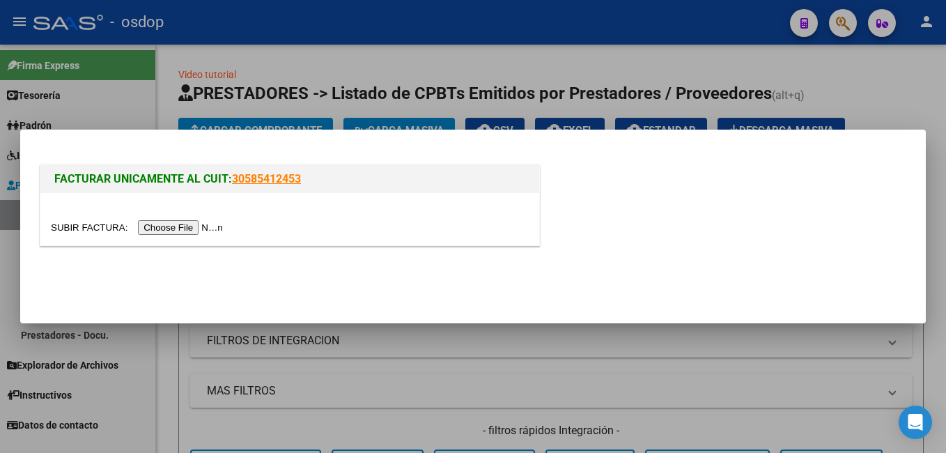
click at [171, 228] on input "file" at bounding box center [139, 227] width 176 height 15
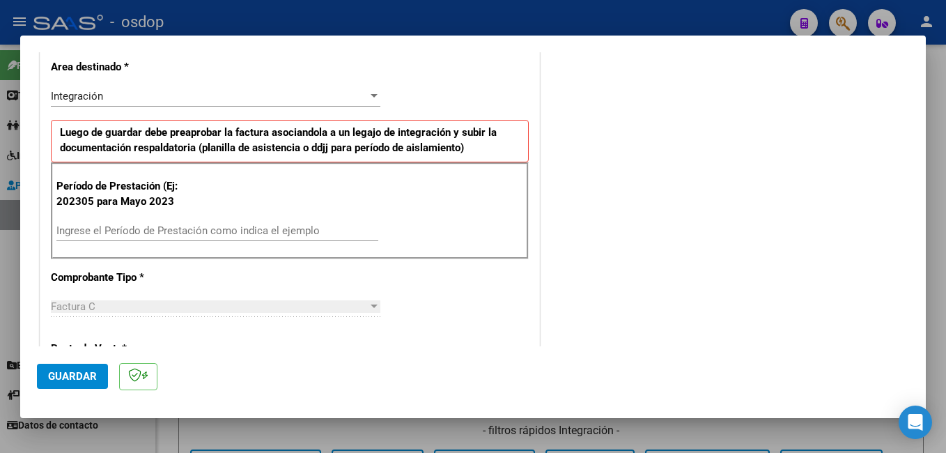
scroll to position [348, 0]
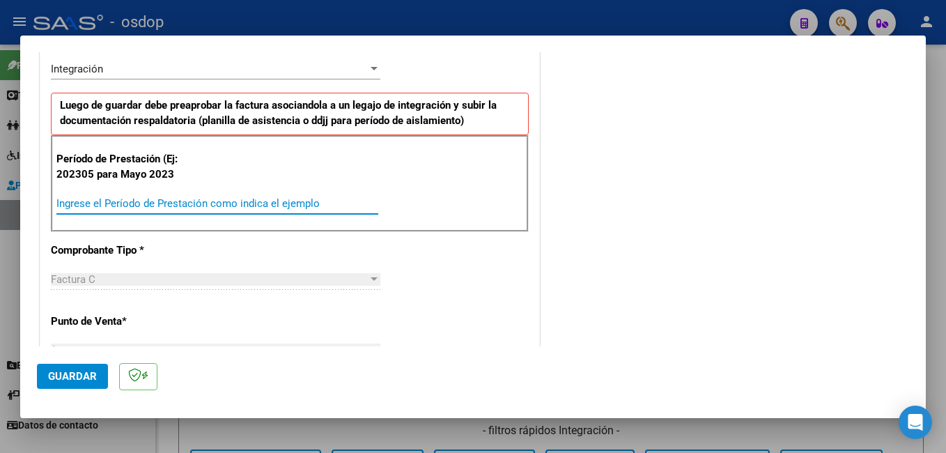
click at [199, 201] on input "Ingrese el Período de Prestación como indica el ejemplo" at bounding box center [217, 203] width 322 height 13
type input "202507"
click at [68, 378] on span "Guardar" at bounding box center [72, 376] width 49 height 13
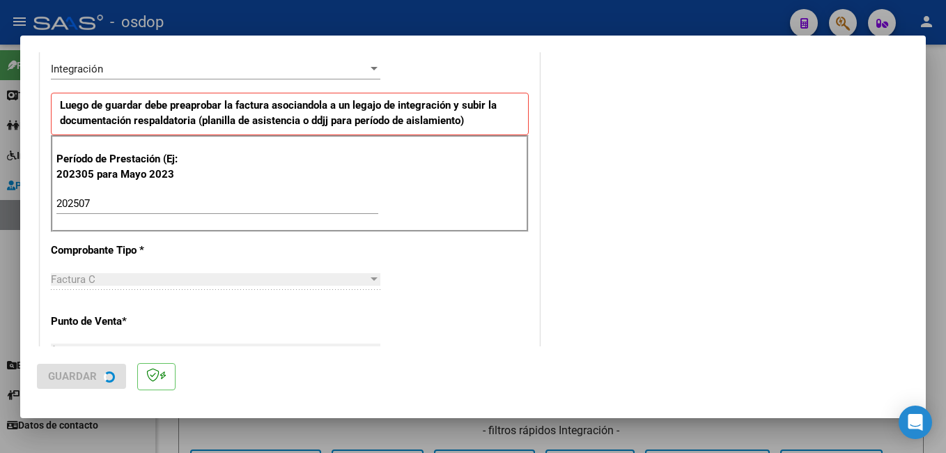
scroll to position [0, 0]
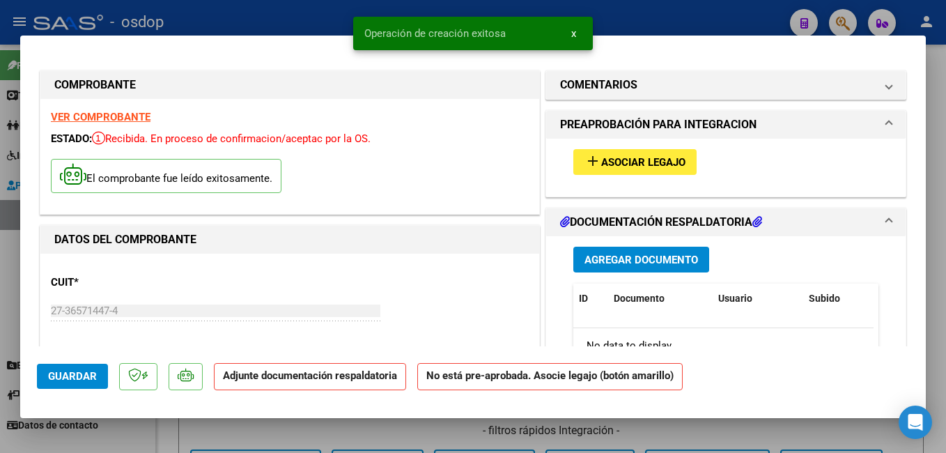
click at [618, 155] on button "add Asociar Legajo" at bounding box center [634, 162] width 123 height 26
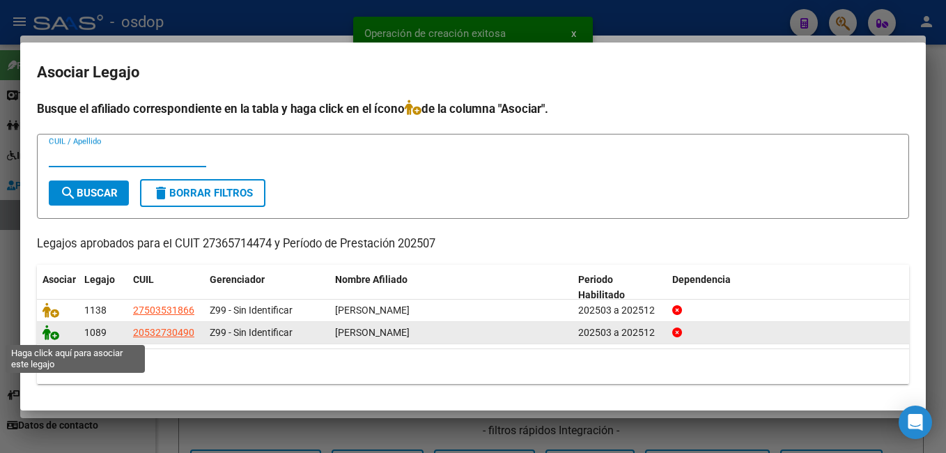
click at [47, 333] on icon at bounding box center [50, 331] width 17 height 15
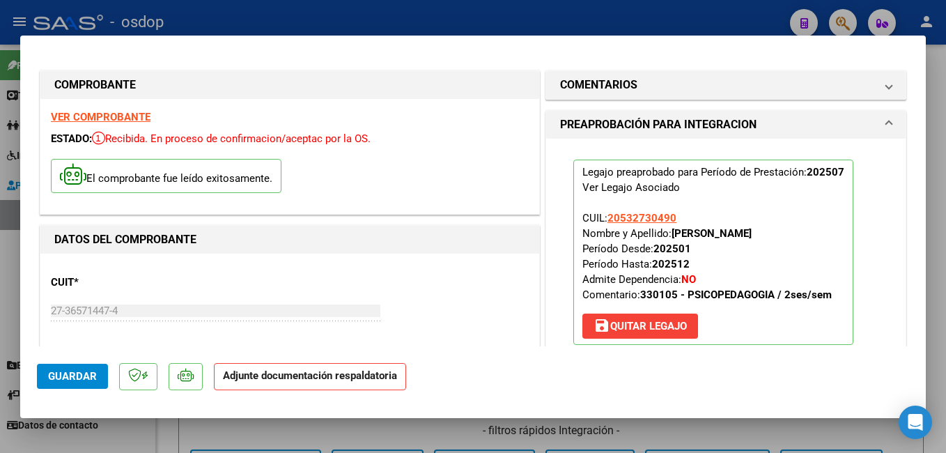
scroll to position [139, 0]
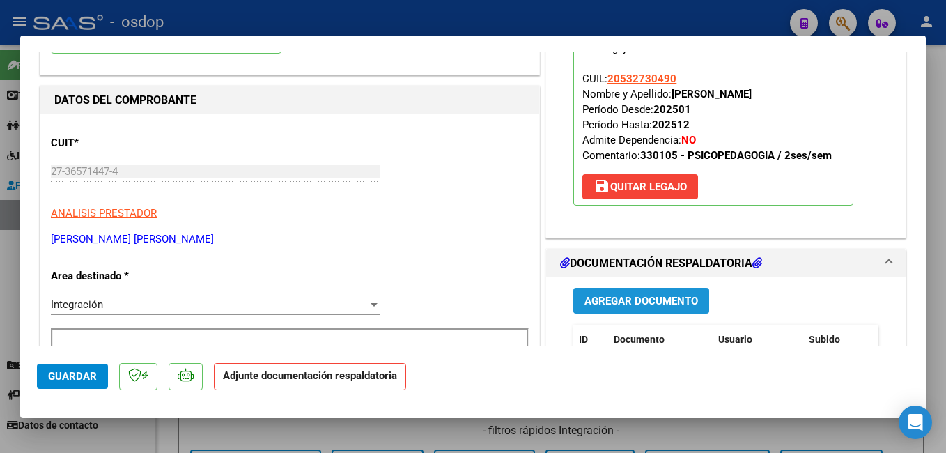
click at [633, 299] on span "Agregar Documento" at bounding box center [641, 301] width 114 height 13
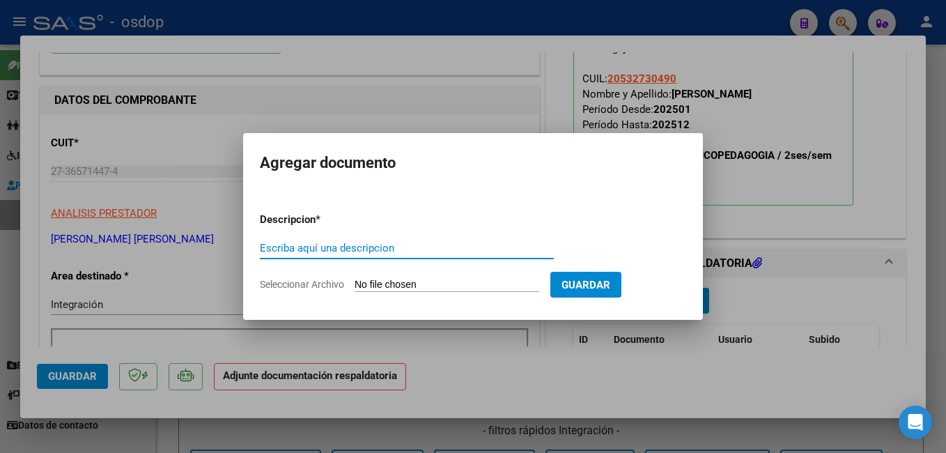
click at [314, 251] on input "Escriba aquí una descripcion" at bounding box center [407, 248] width 294 height 13
type input "planilla de asistencia"
click at [418, 284] on input "Seleccionar Archivo" at bounding box center [446, 285] width 185 height 13
type input "C:\fakepath\Asistencia Psicop.pdf"
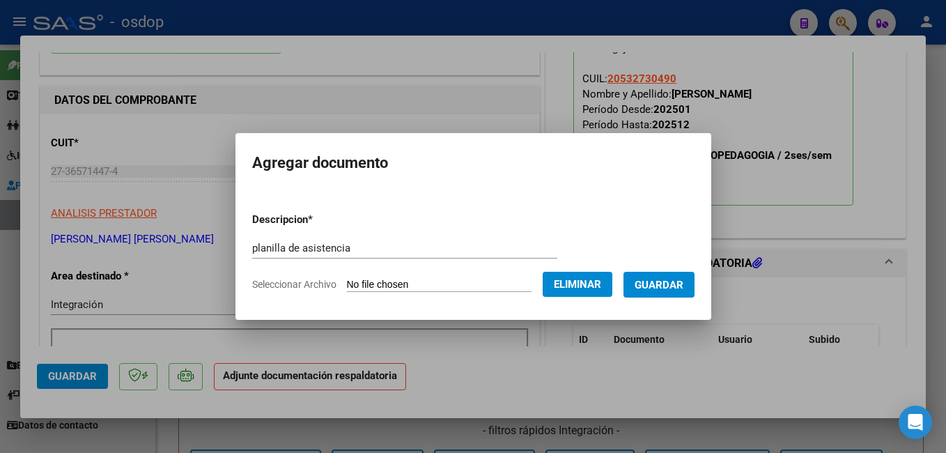
click at [679, 284] on span "Guardar" at bounding box center [658, 285] width 49 height 13
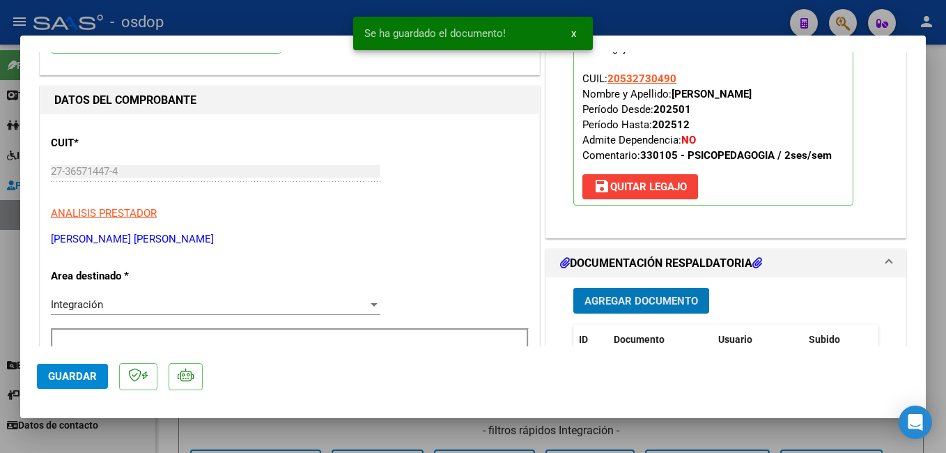
click at [68, 368] on button "Guardar" at bounding box center [72, 375] width 71 height 25
